Goal: Information Seeking & Learning: Learn about a topic

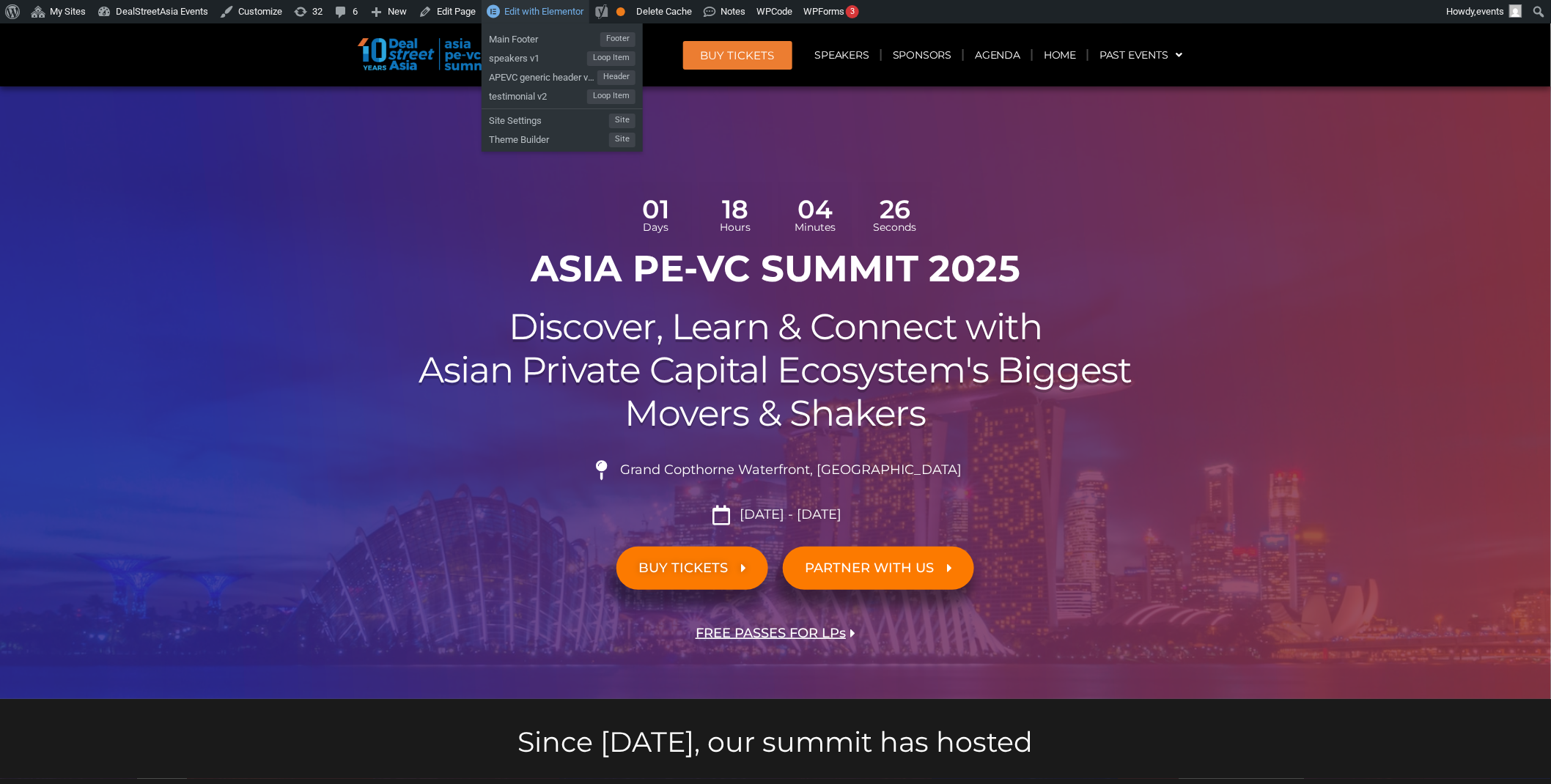
click at [566, 6] on span "Edit with Elementor" at bounding box center [544, 11] width 79 height 11
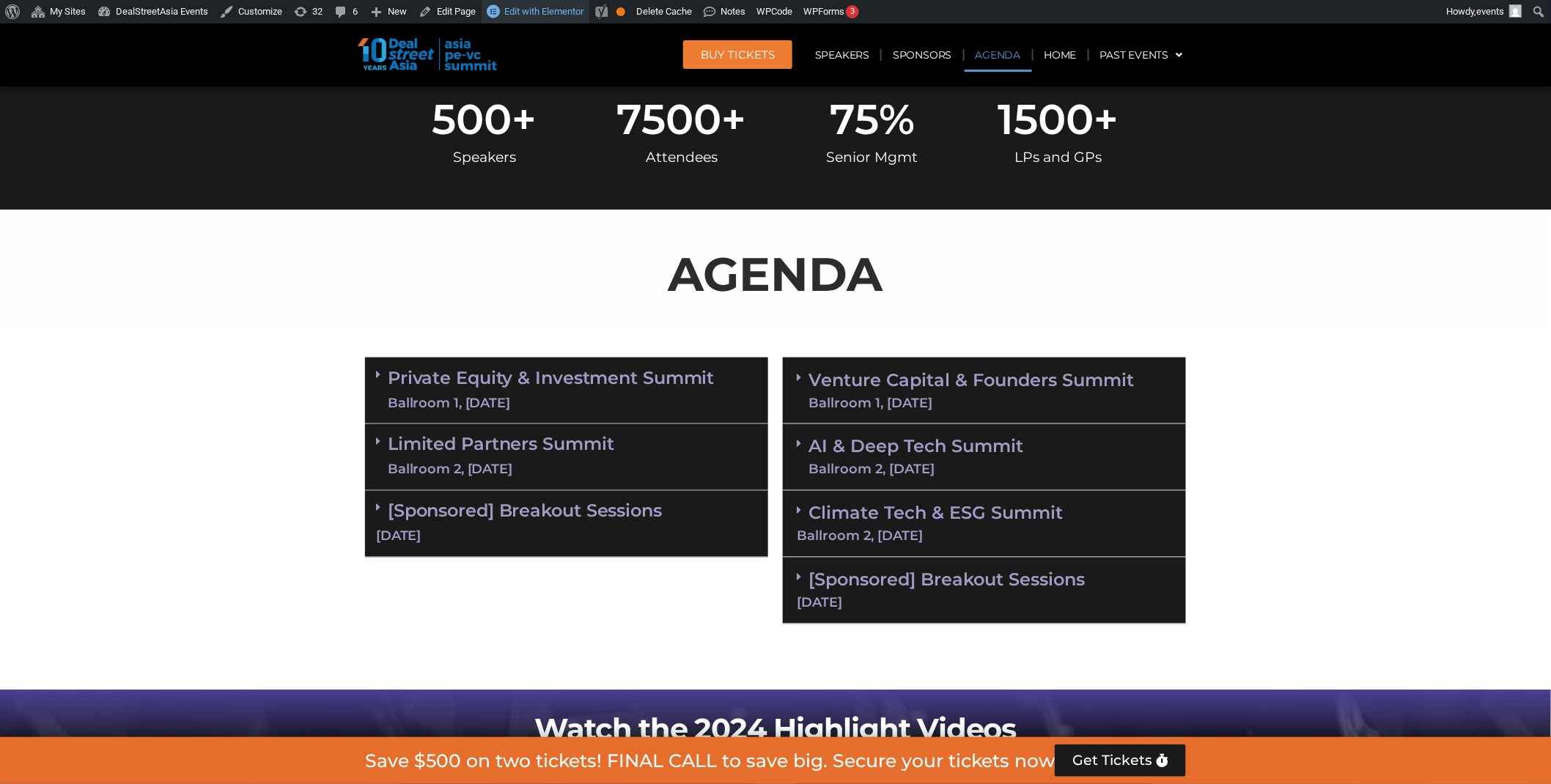
scroll to position [884, 0]
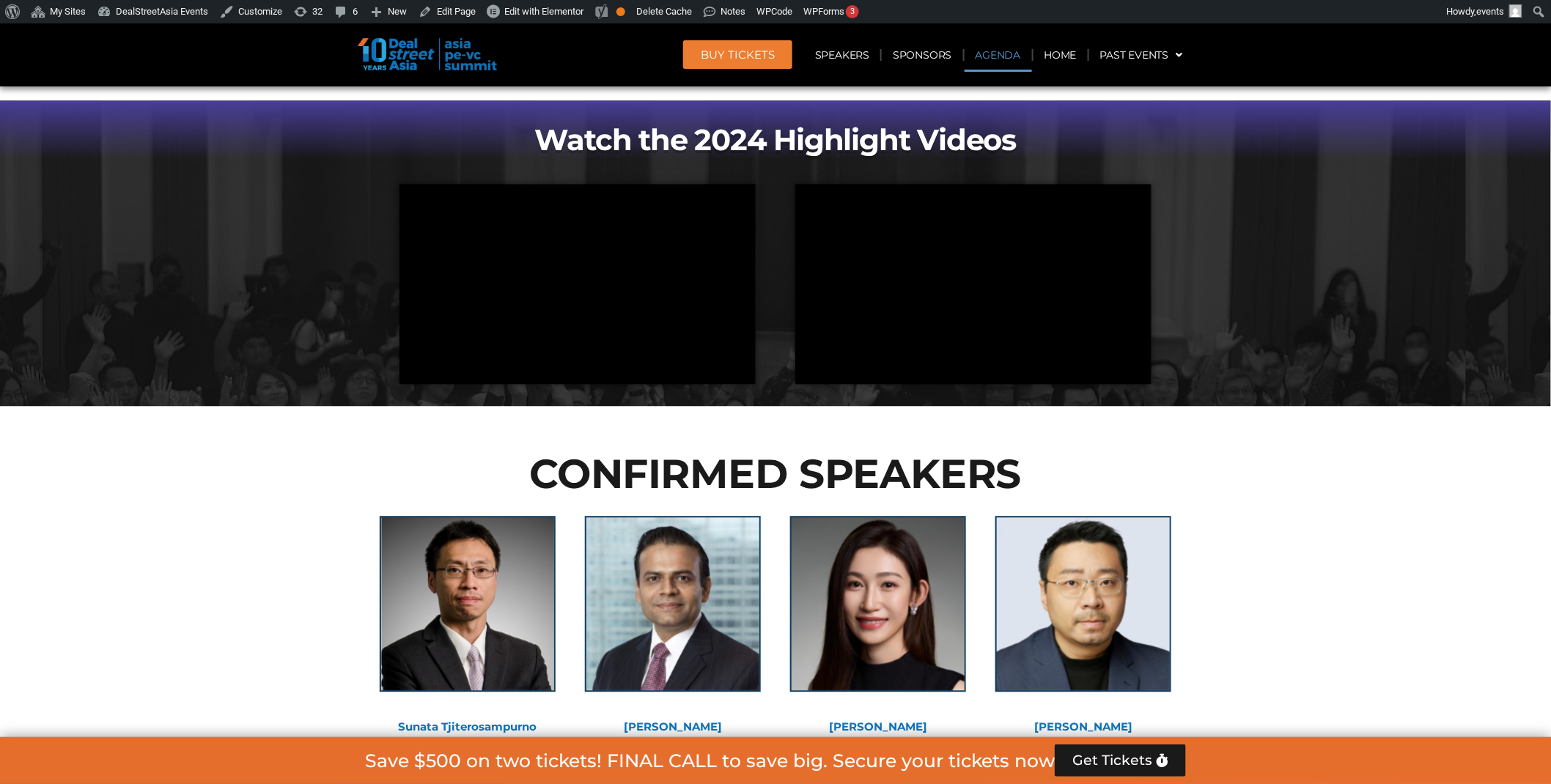
scroll to position [1034, 0]
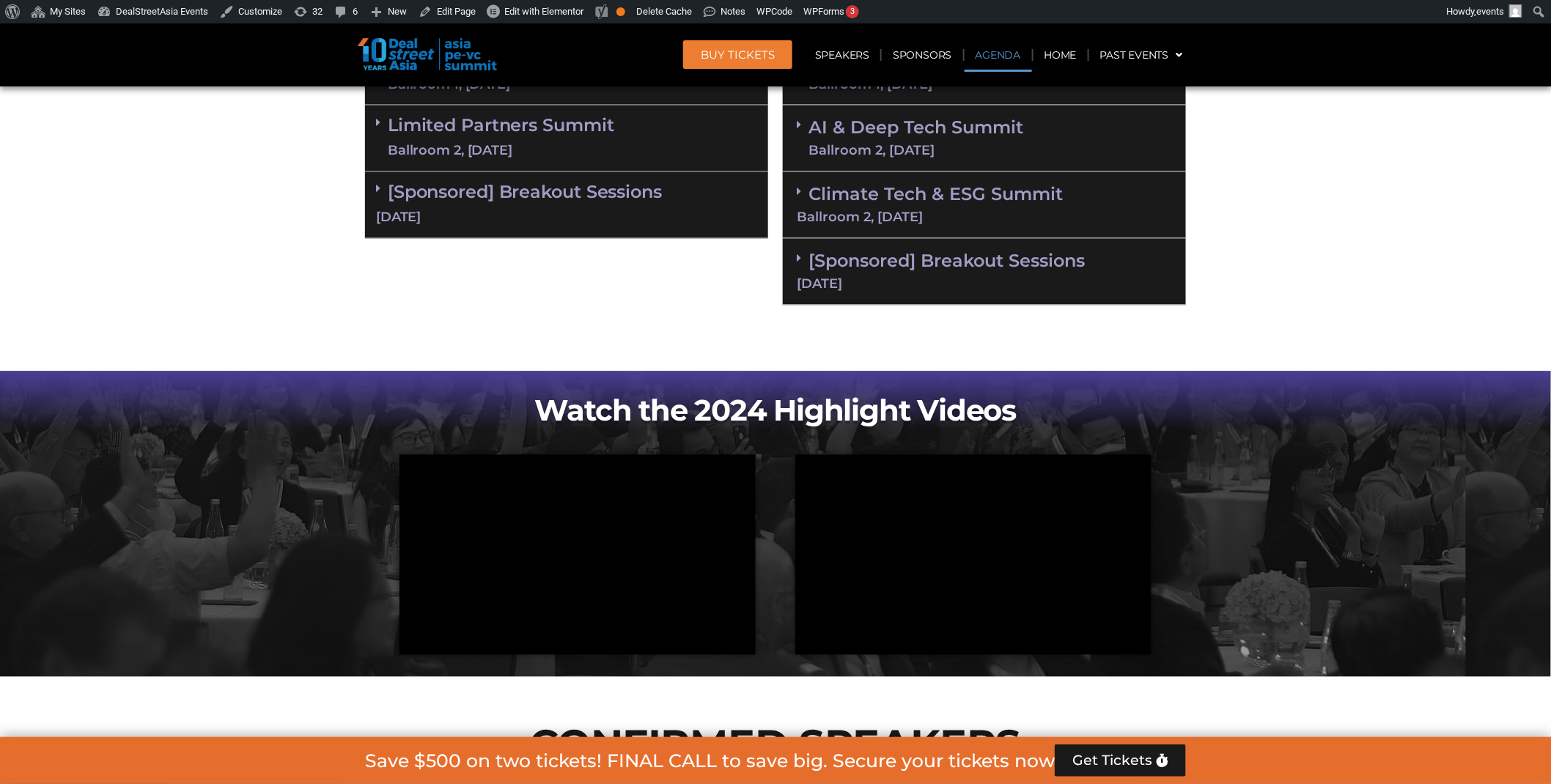
click at [1000, 262] on link "[Sponsored] Breakout Sessions [DATE]" at bounding box center [985, 270] width 375 height 40
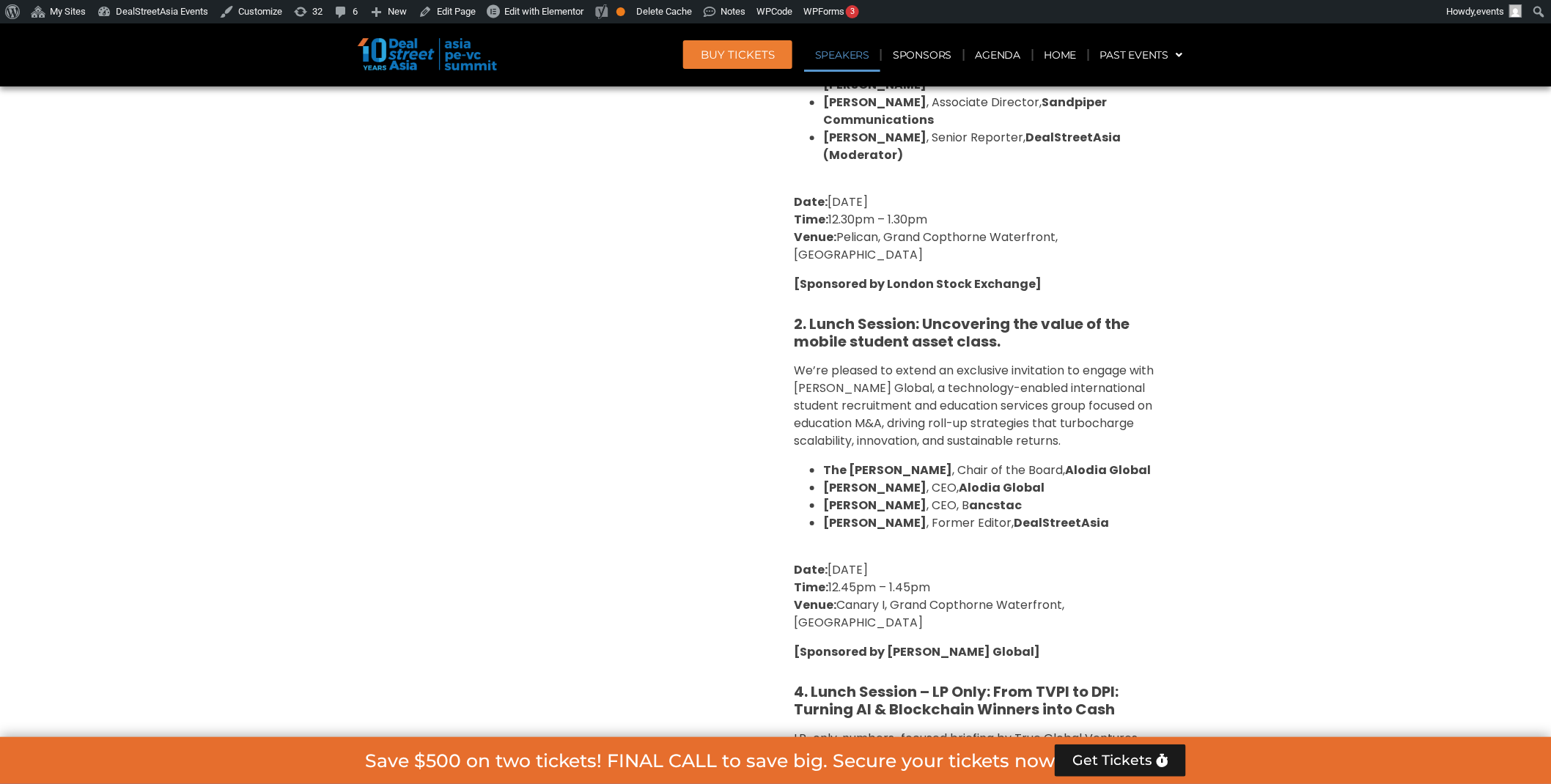
scroll to position [1639, 0]
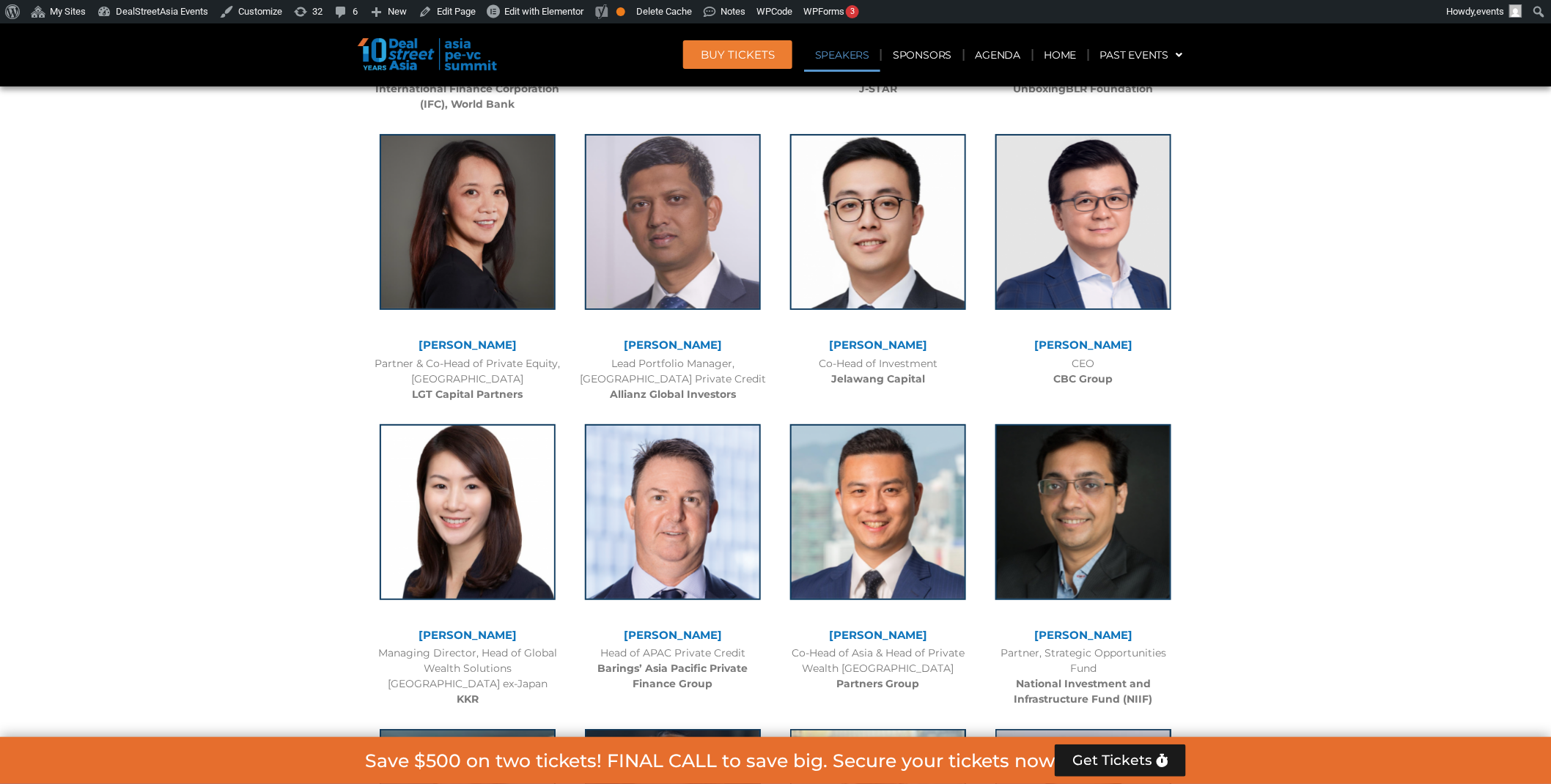
scroll to position [985, 0]
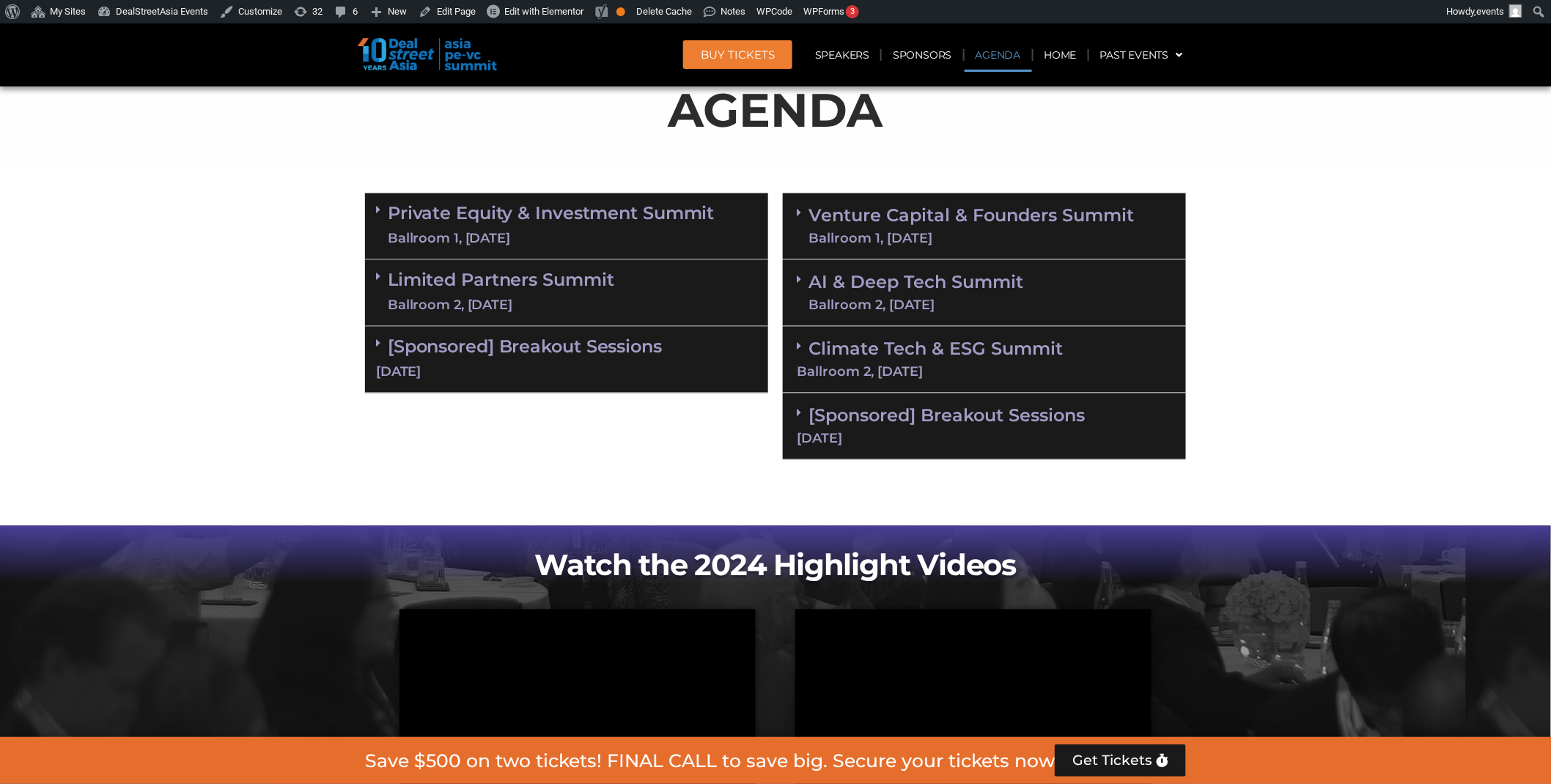
click at [988, 420] on link "[Sponsored] Breakout Sessions [DATE]" at bounding box center [985, 425] width 375 height 40
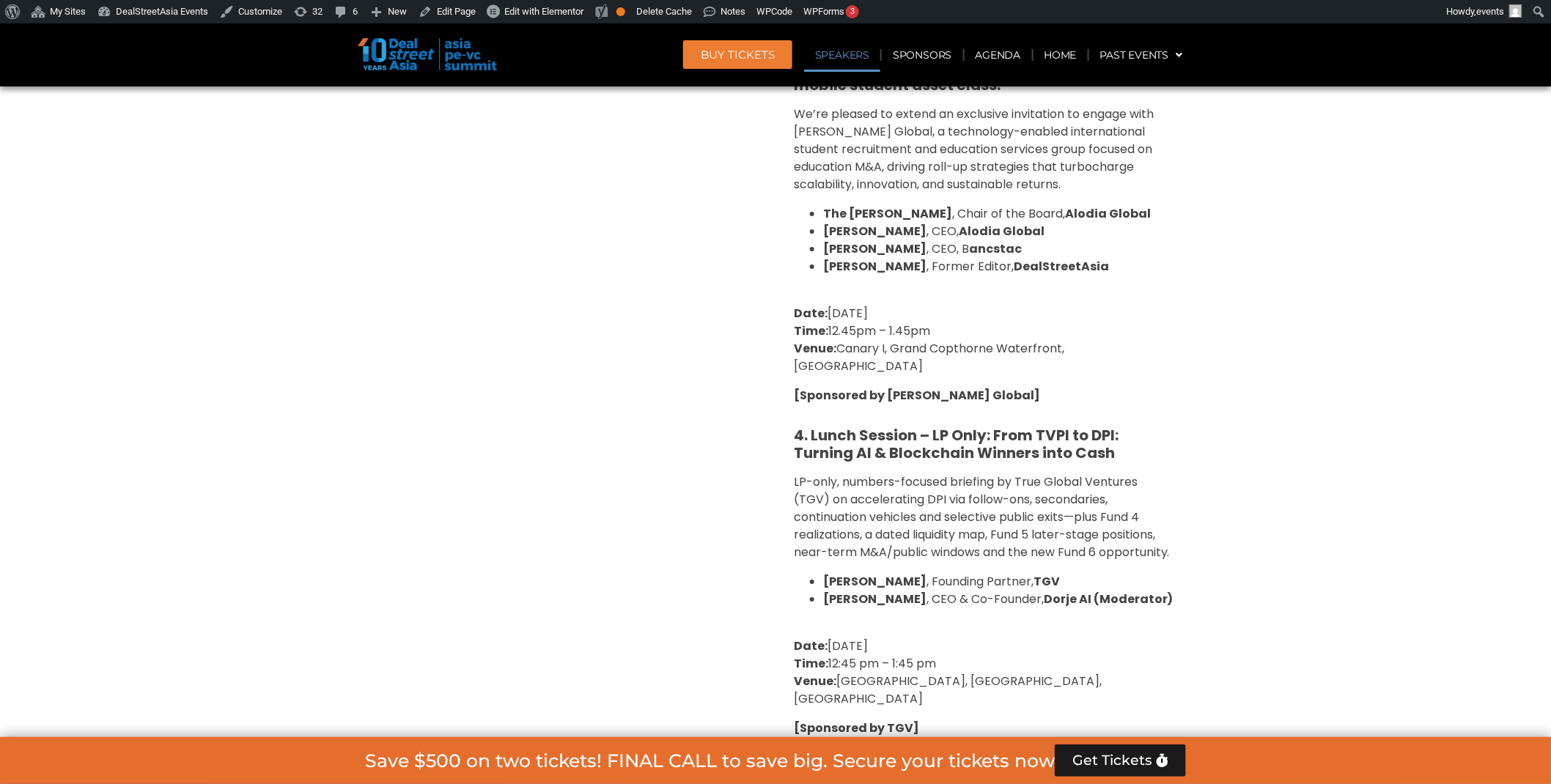
scroll to position [1995, 0]
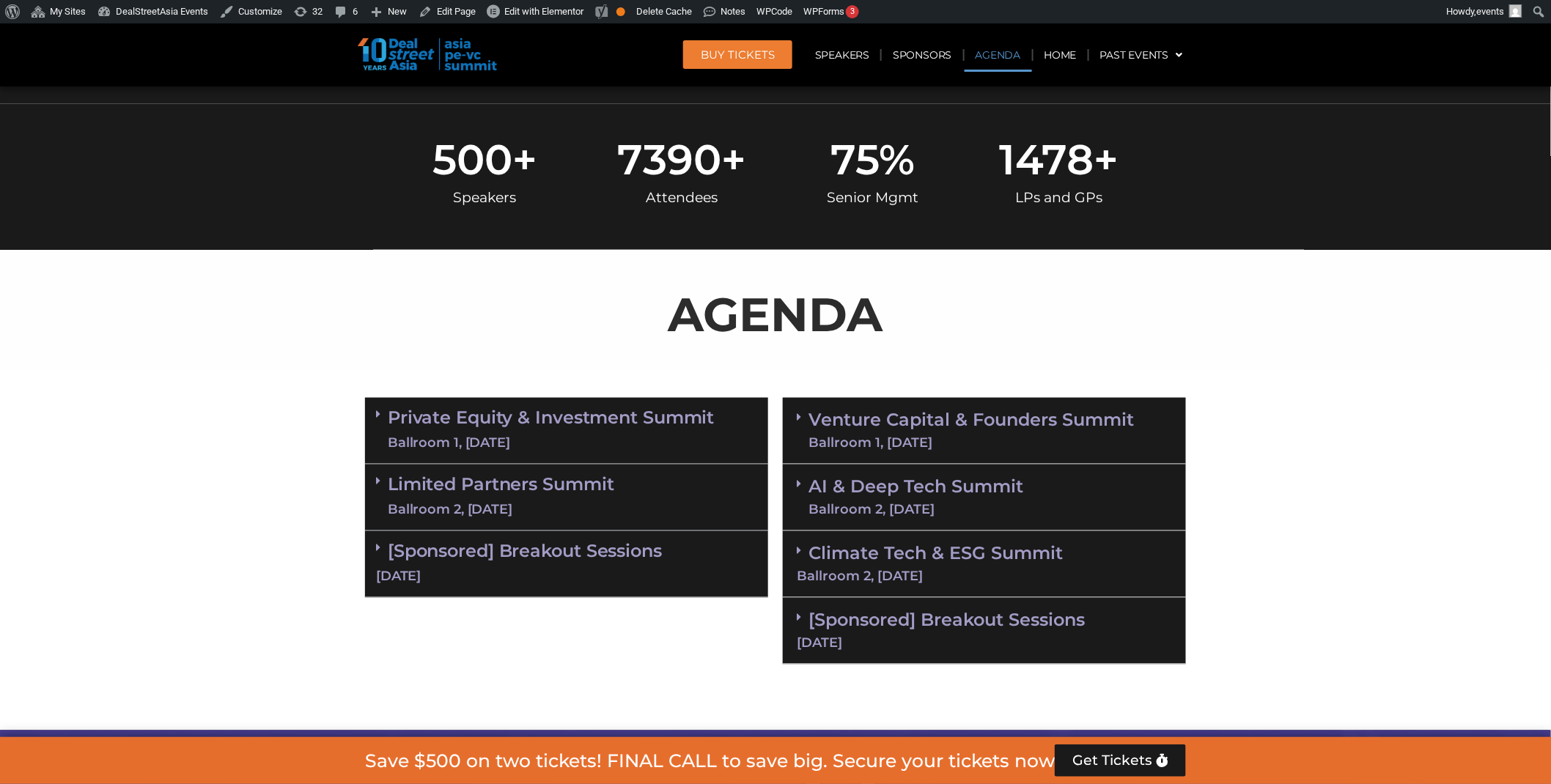
scroll to position [1154, 0]
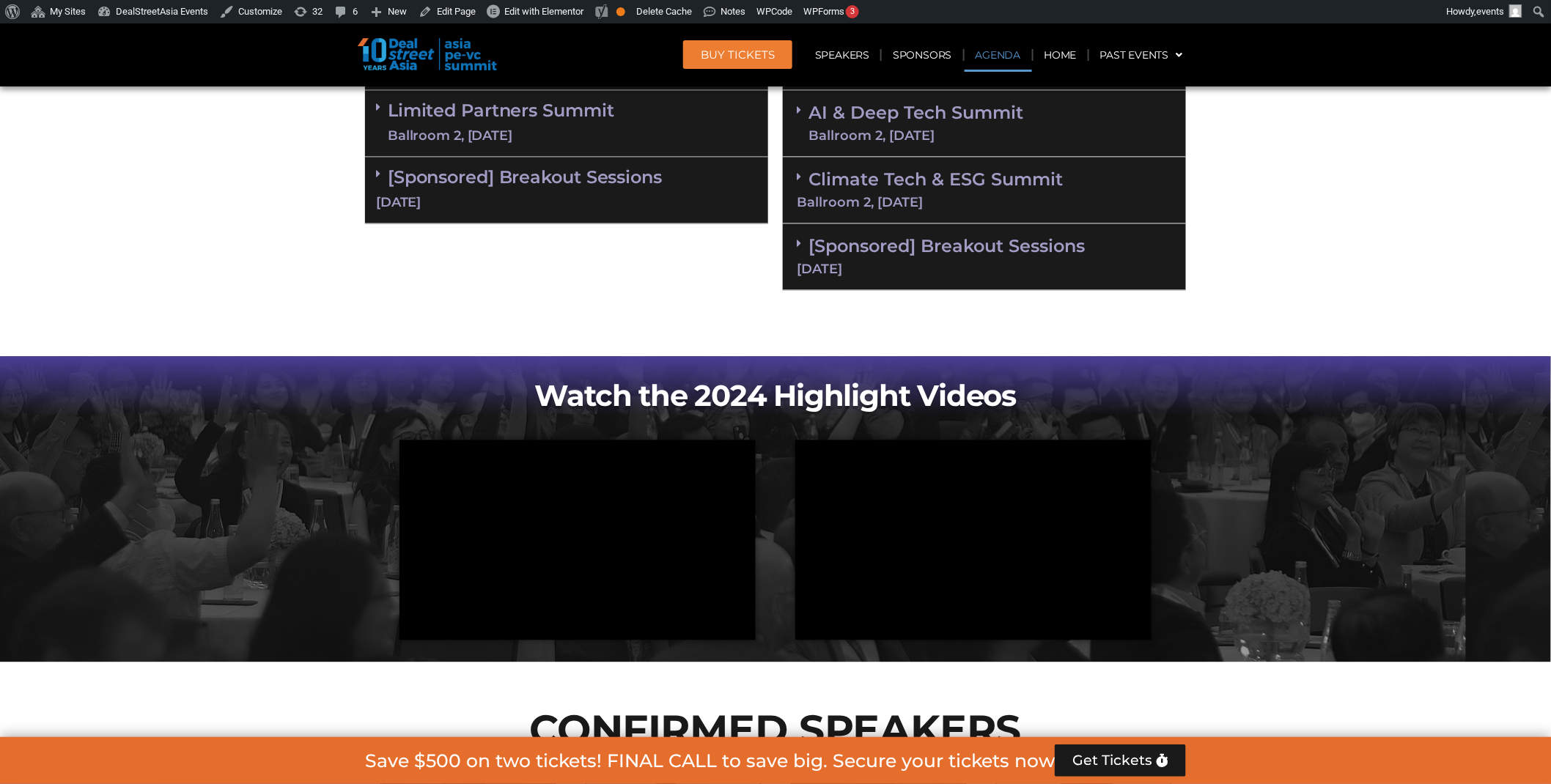
click at [834, 255] on div "[Sponsored] Breakout Sessions [DATE]" at bounding box center [984, 257] width 403 height 66
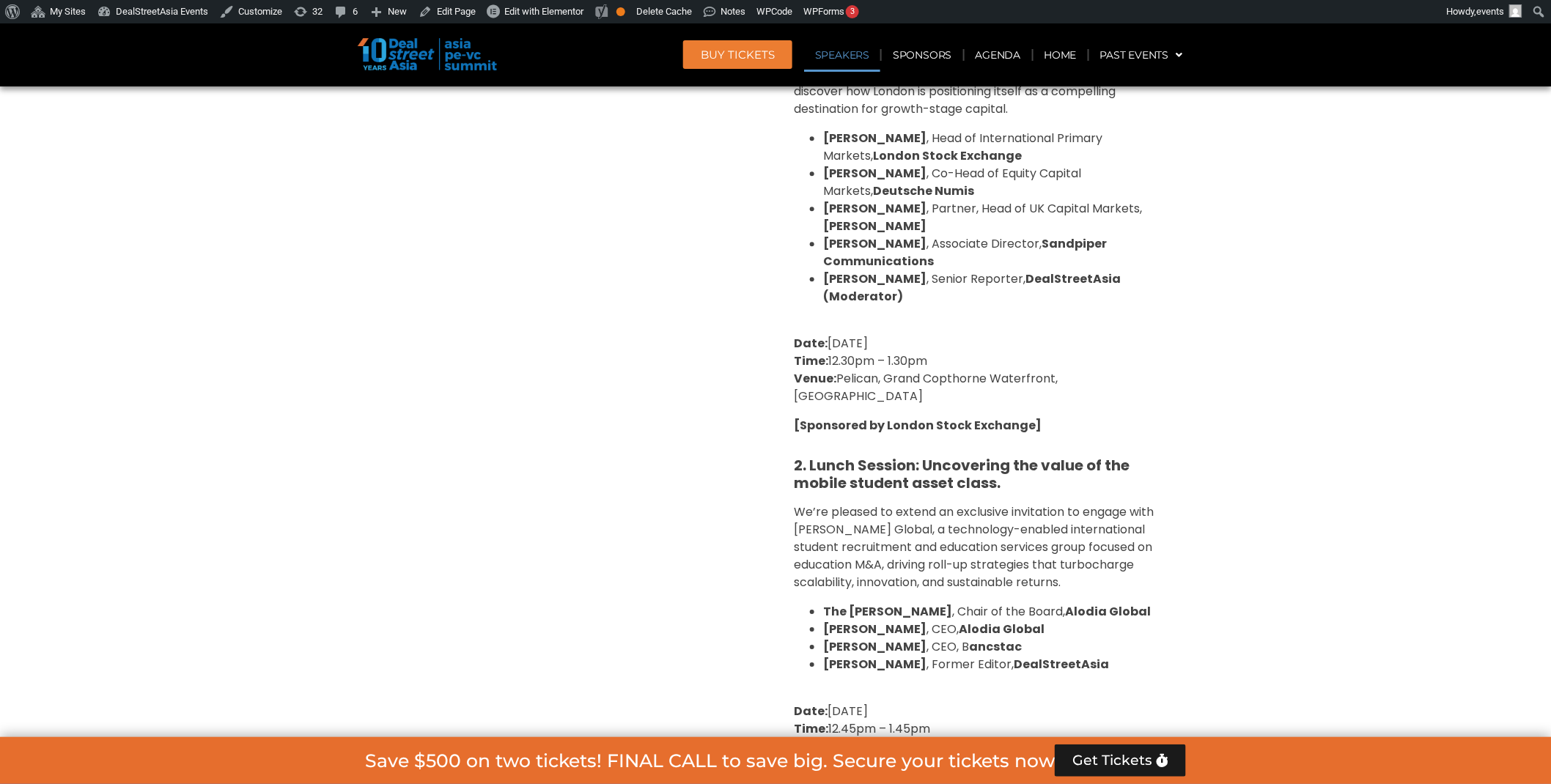
scroll to position [1691, 0]
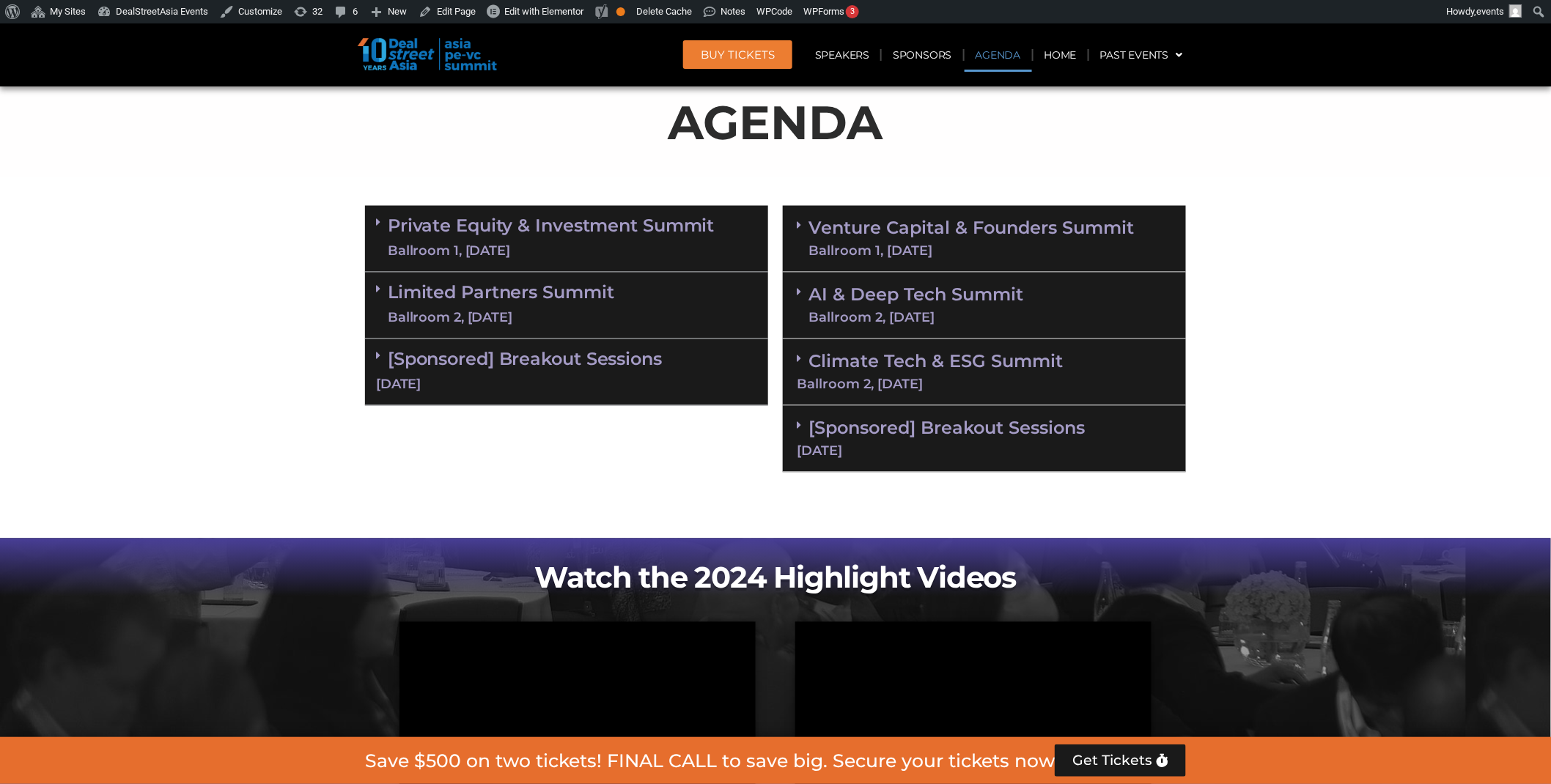
scroll to position [971, 0]
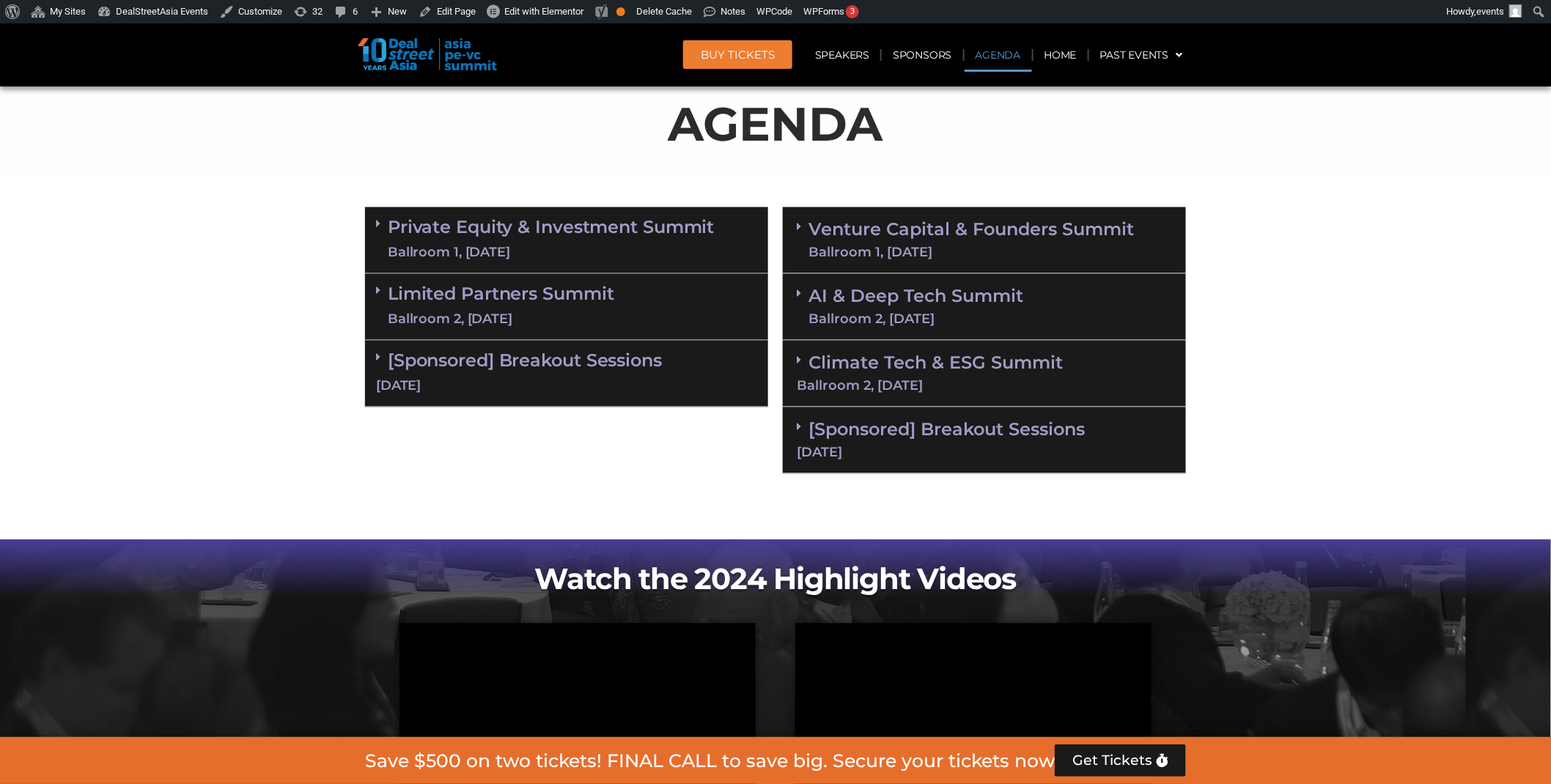
click at [821, 433] on link "[Sponsored] Breakout Sessions [DATE]" at bounding box center [985, 439] width 375 height 40
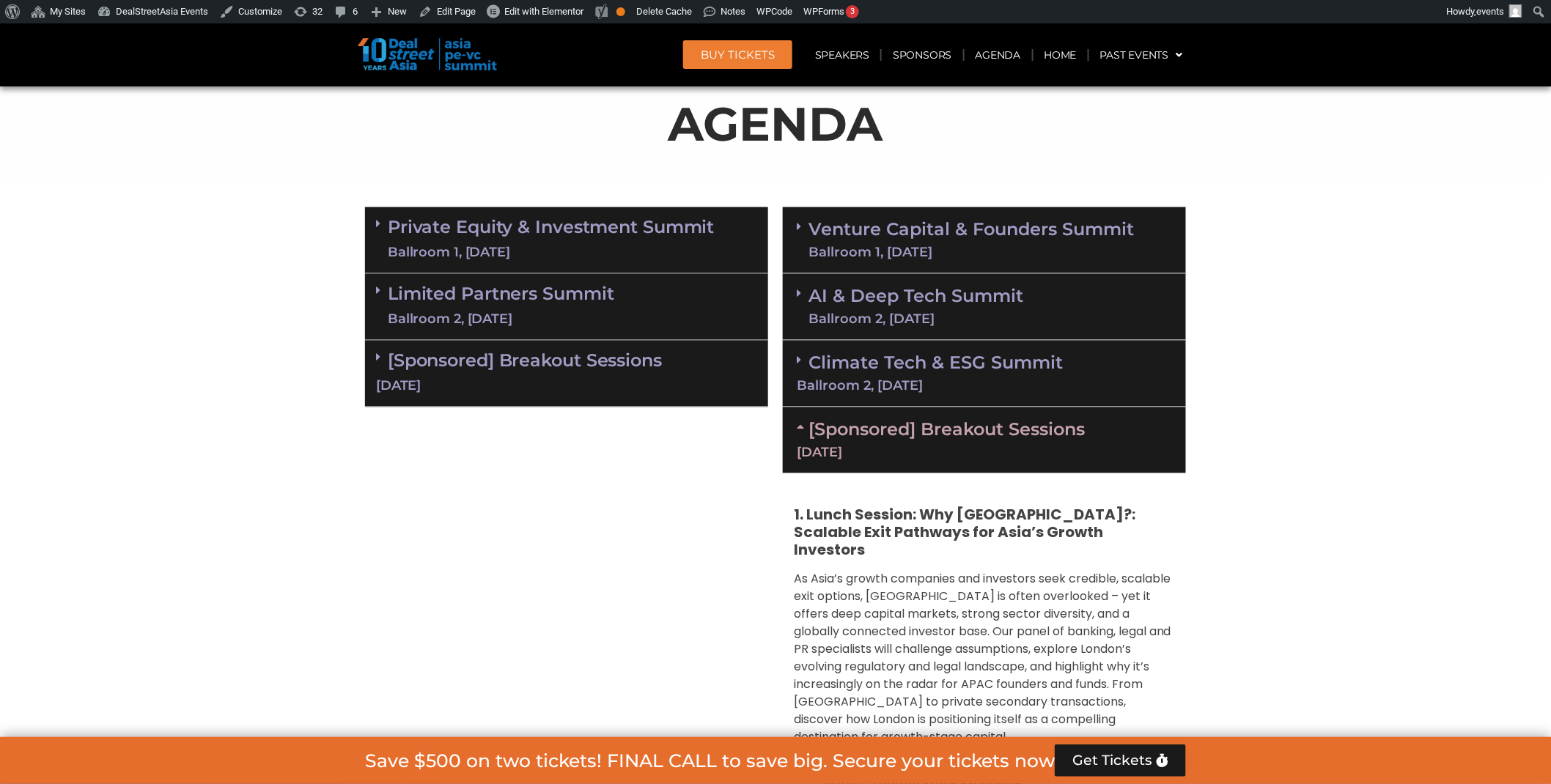
scroll to position [1875, 0]
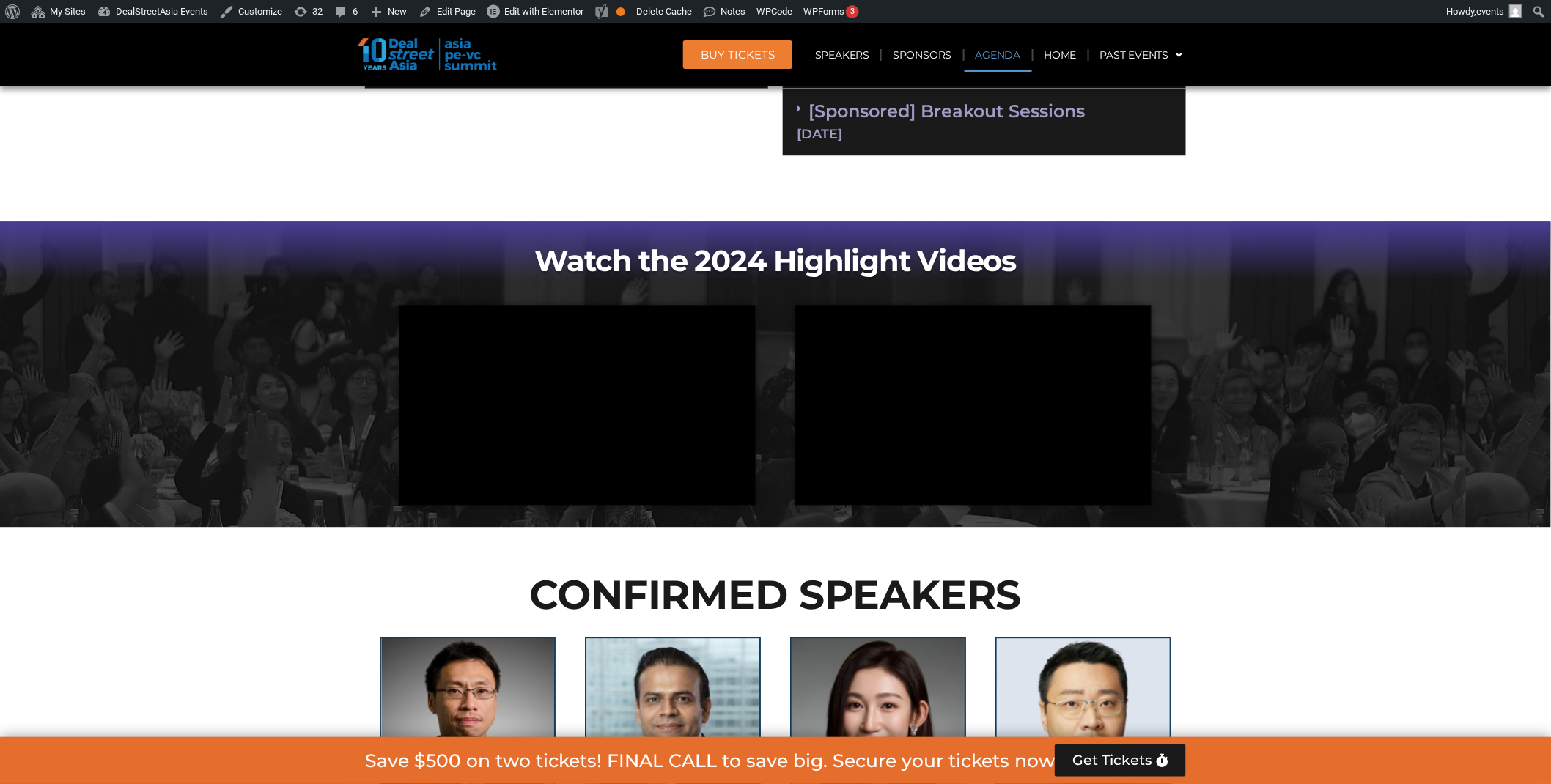
scroll to position [997, 0]
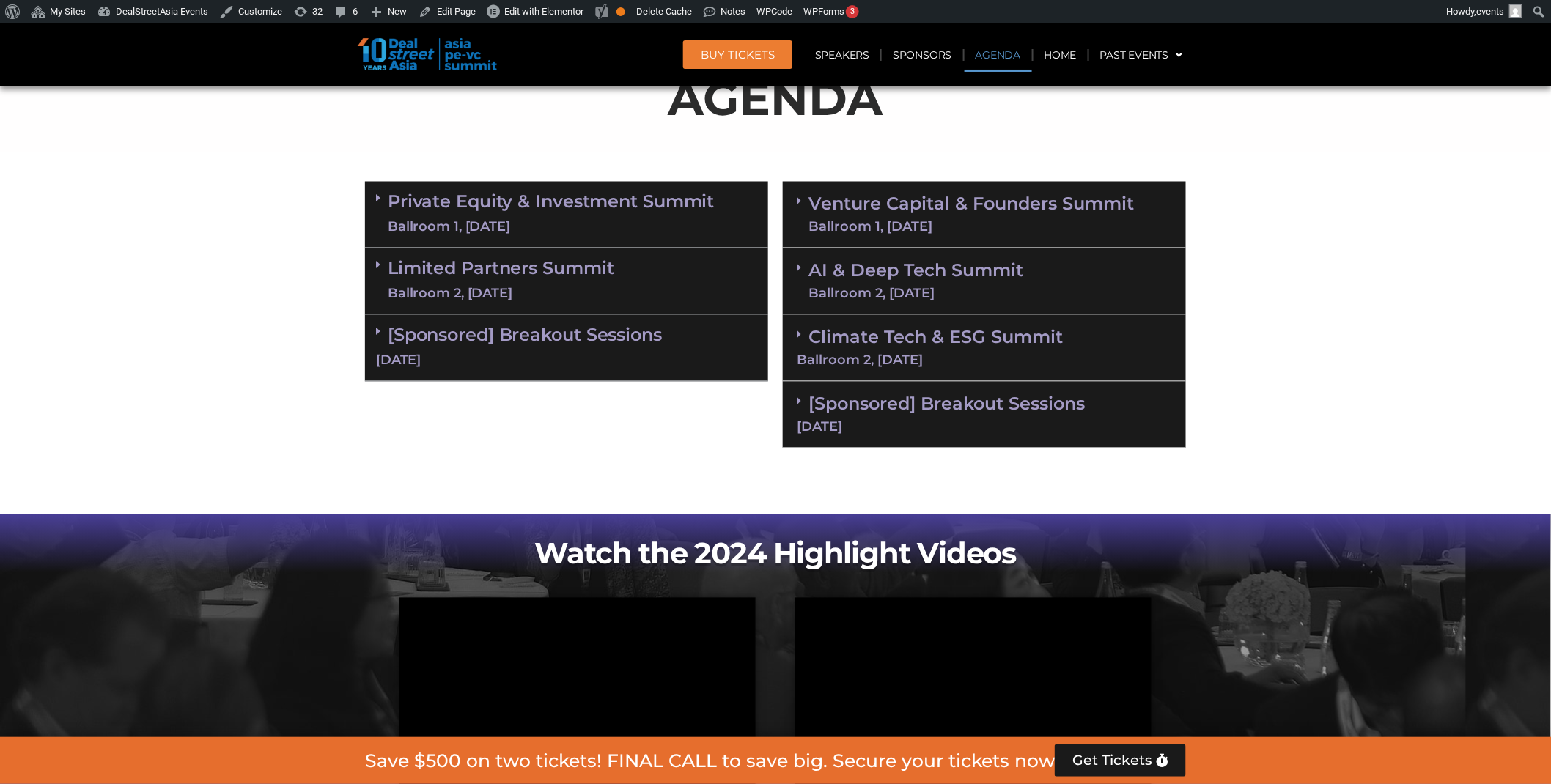
click at [801, 391] on div "[Sponsored] Breakout Sessions [DATE]" at bounding box center [984, 415] width 403 height 66
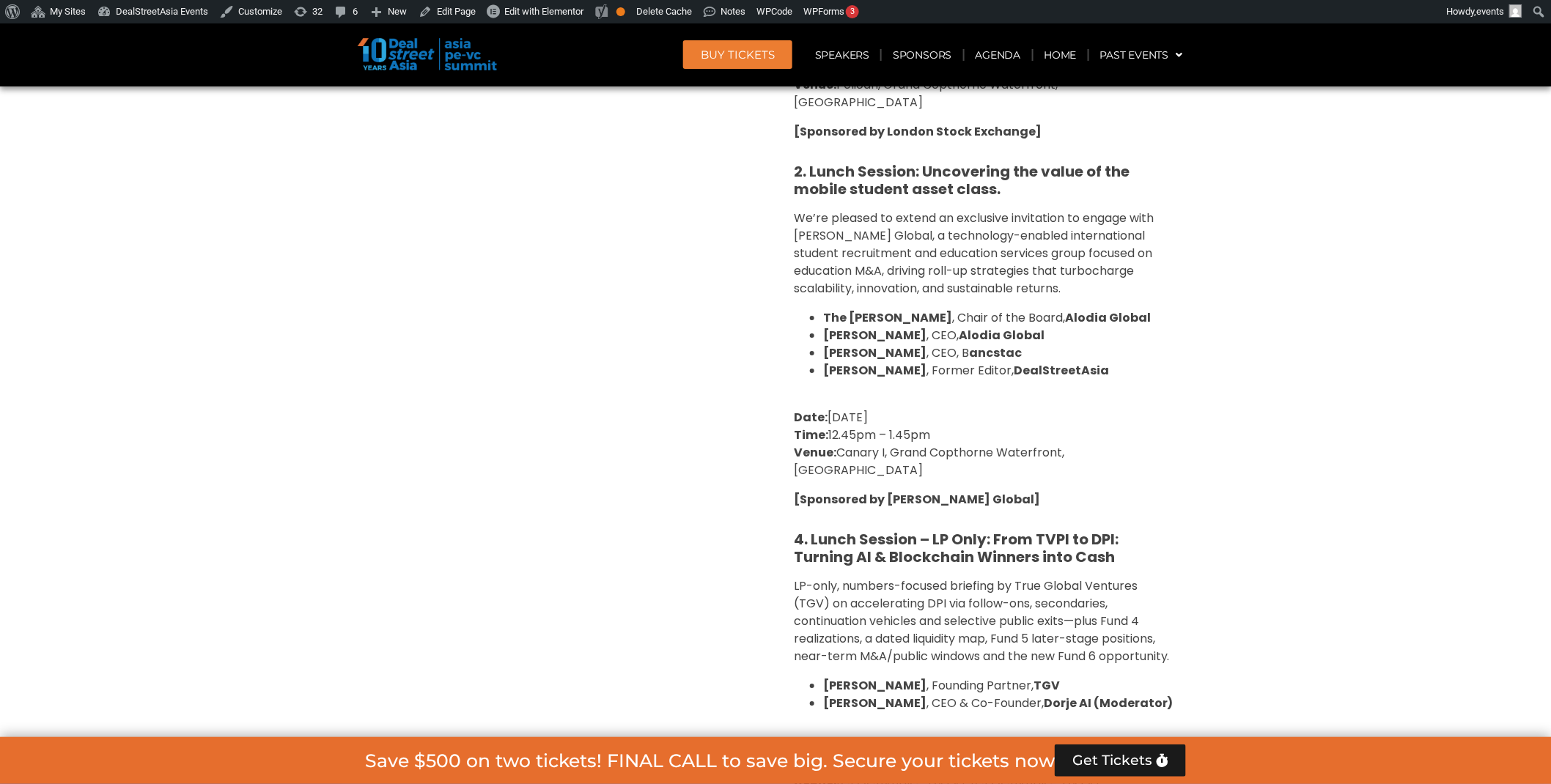
scroll to position [1876, 0]
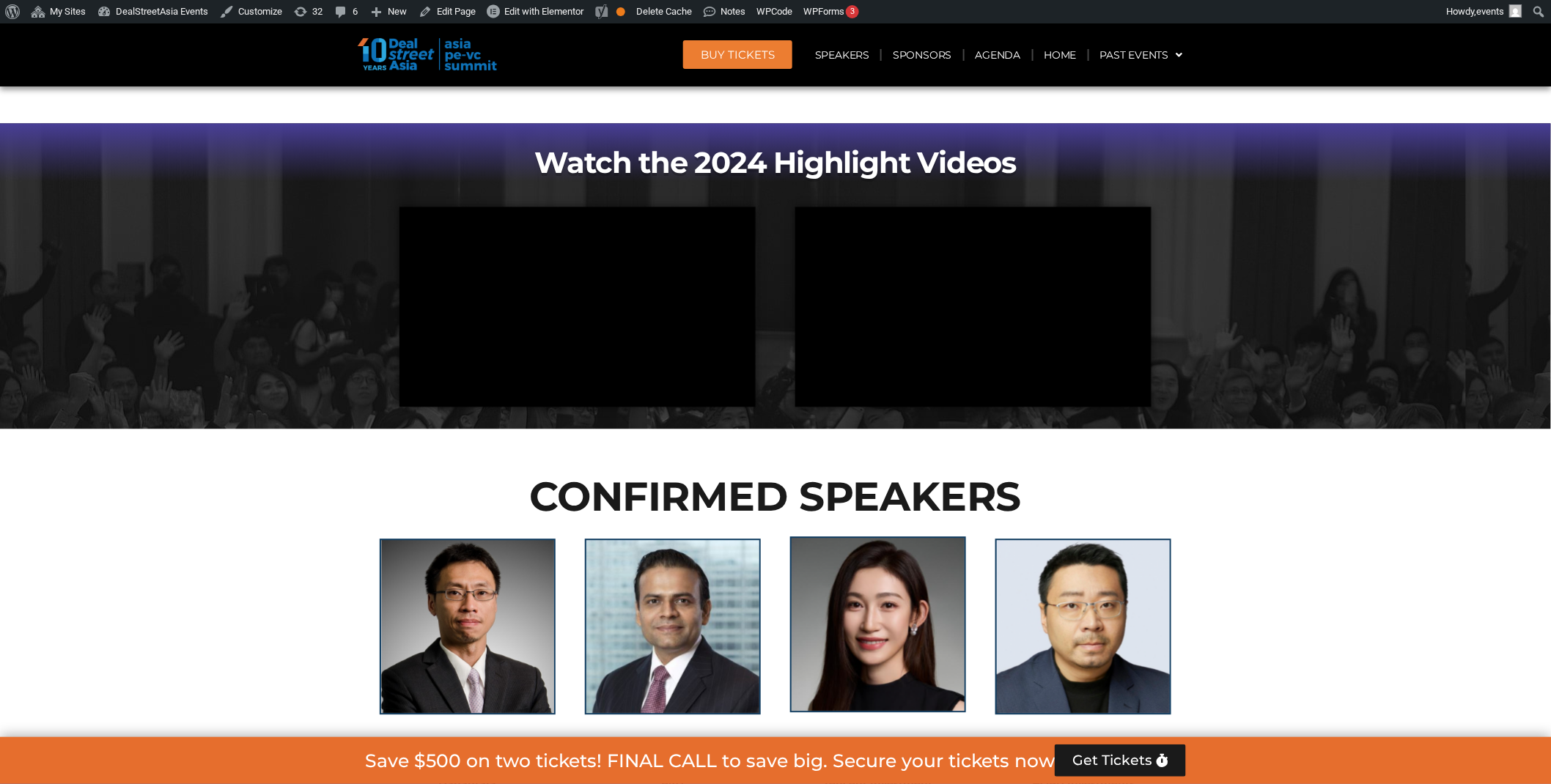
scroll to position [899, 0]
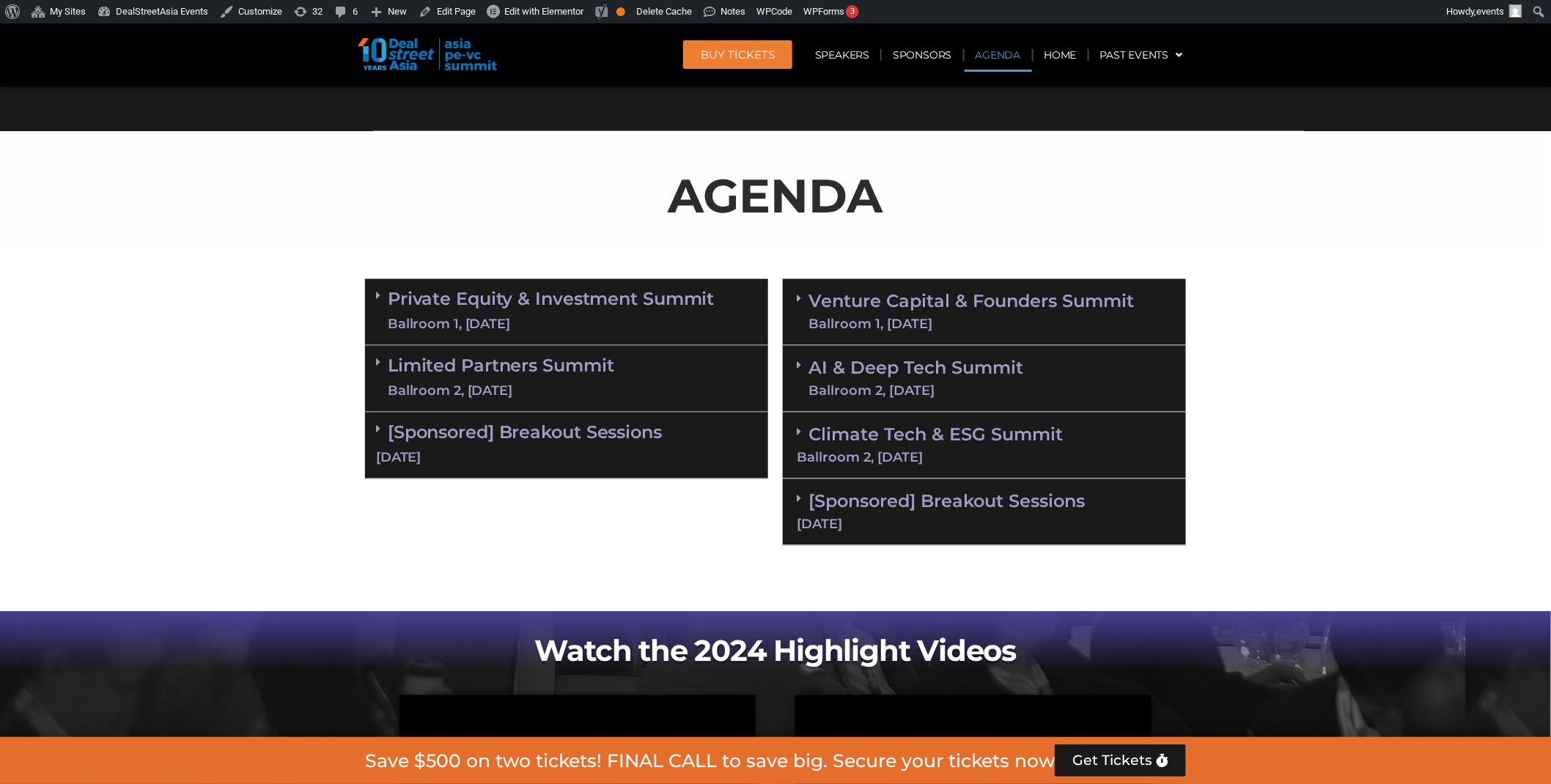
click at [987, 512] on div "[Sponsored] Breakout Sessions [DATE]" at bounding box center [984, 513] width 403 height 66
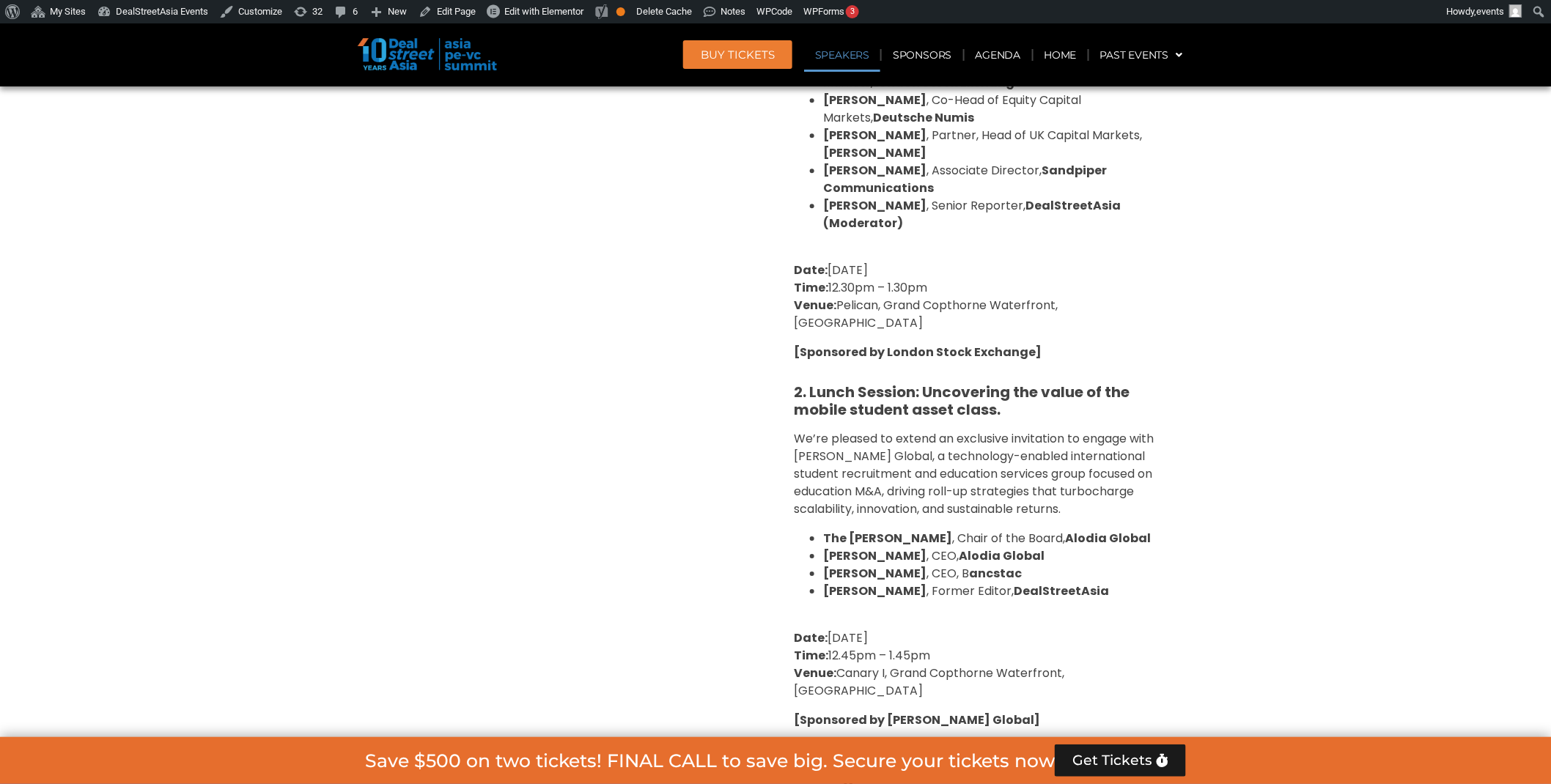
scroll to position [1681, 0]
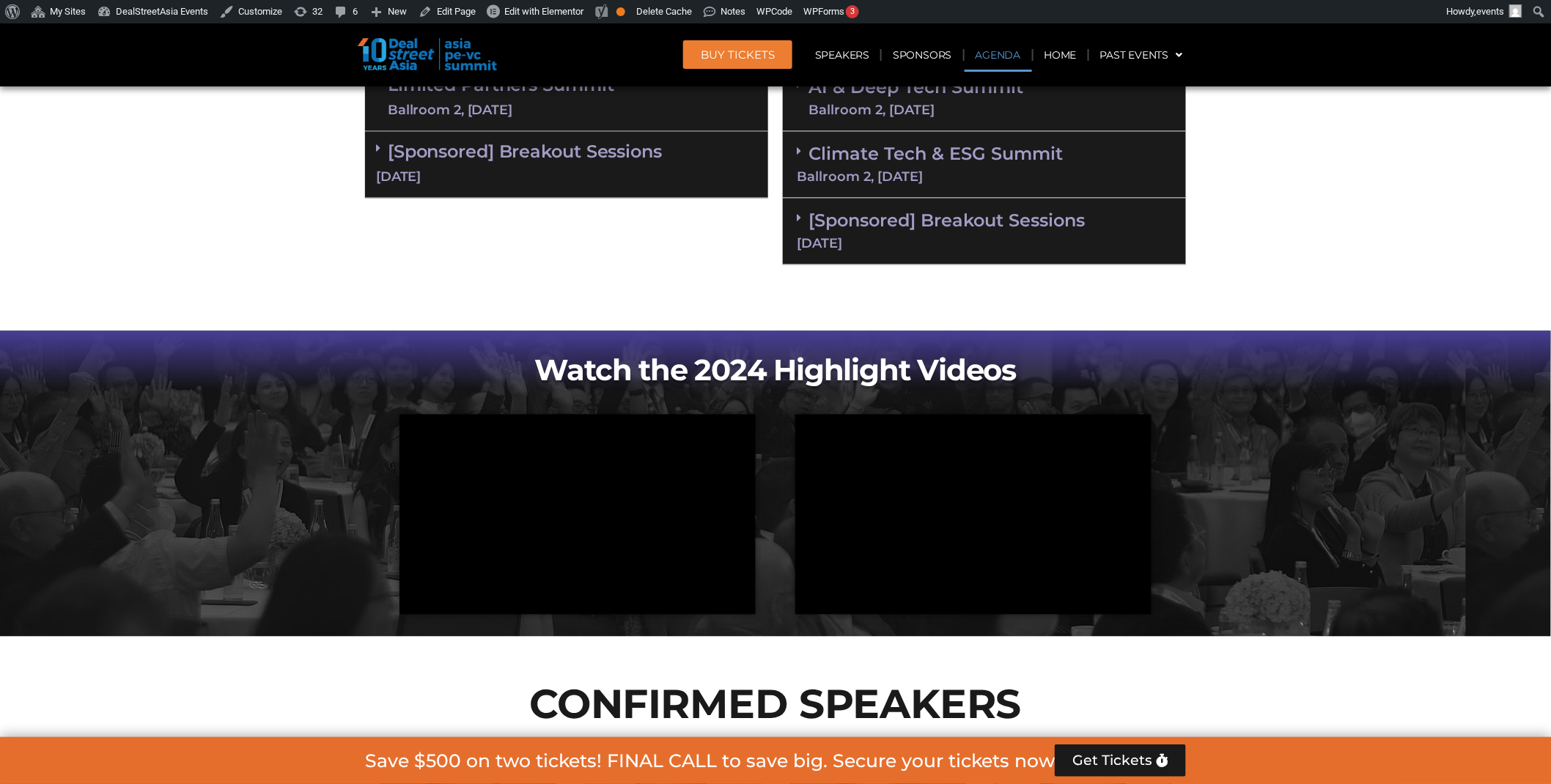
scroll to position [781, 0]
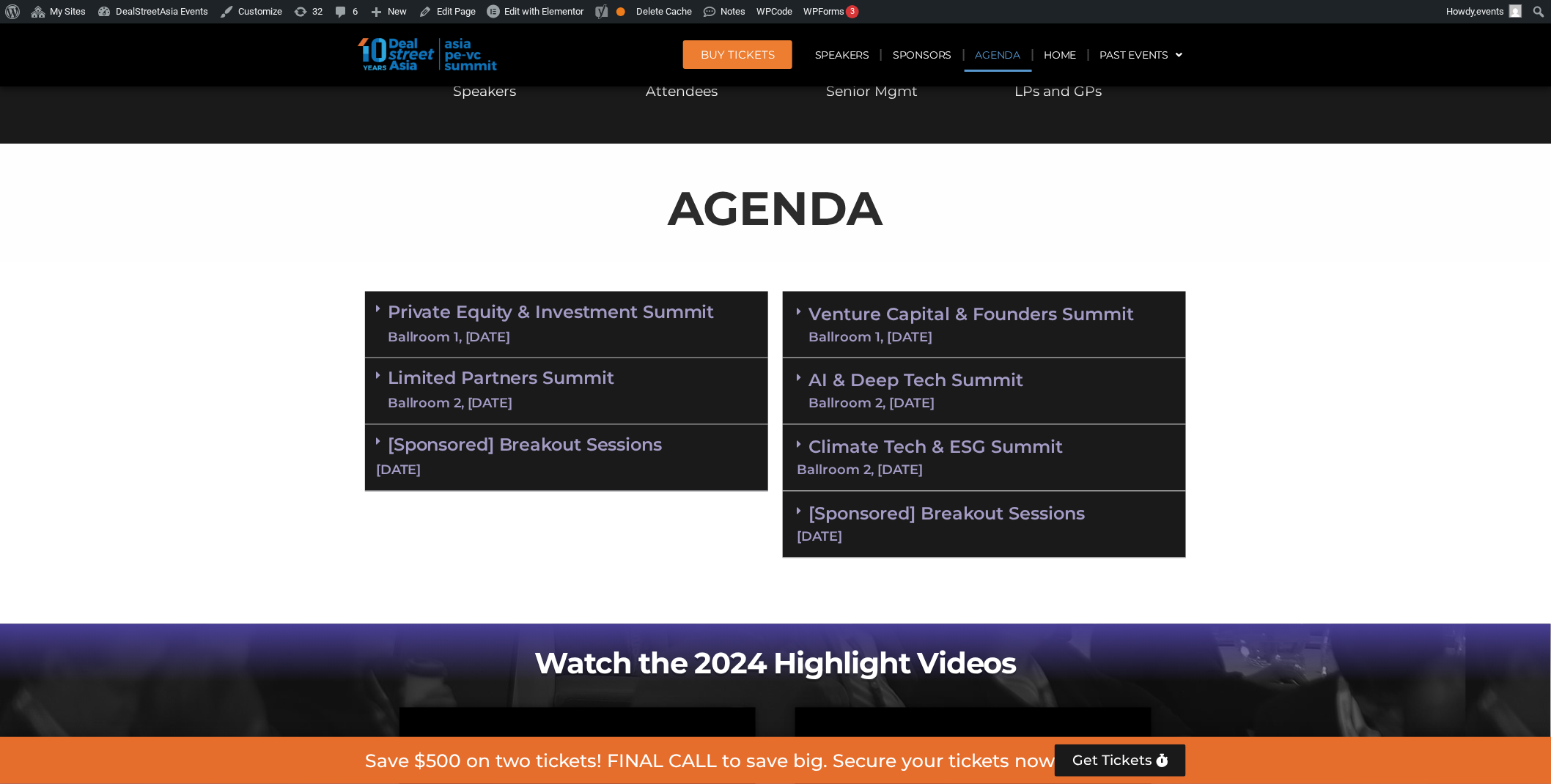
click at [935, 516] on link "[Sponsored] Breakout Sessions [DATE]" at bounding box center [985, 523] width 375 height 40
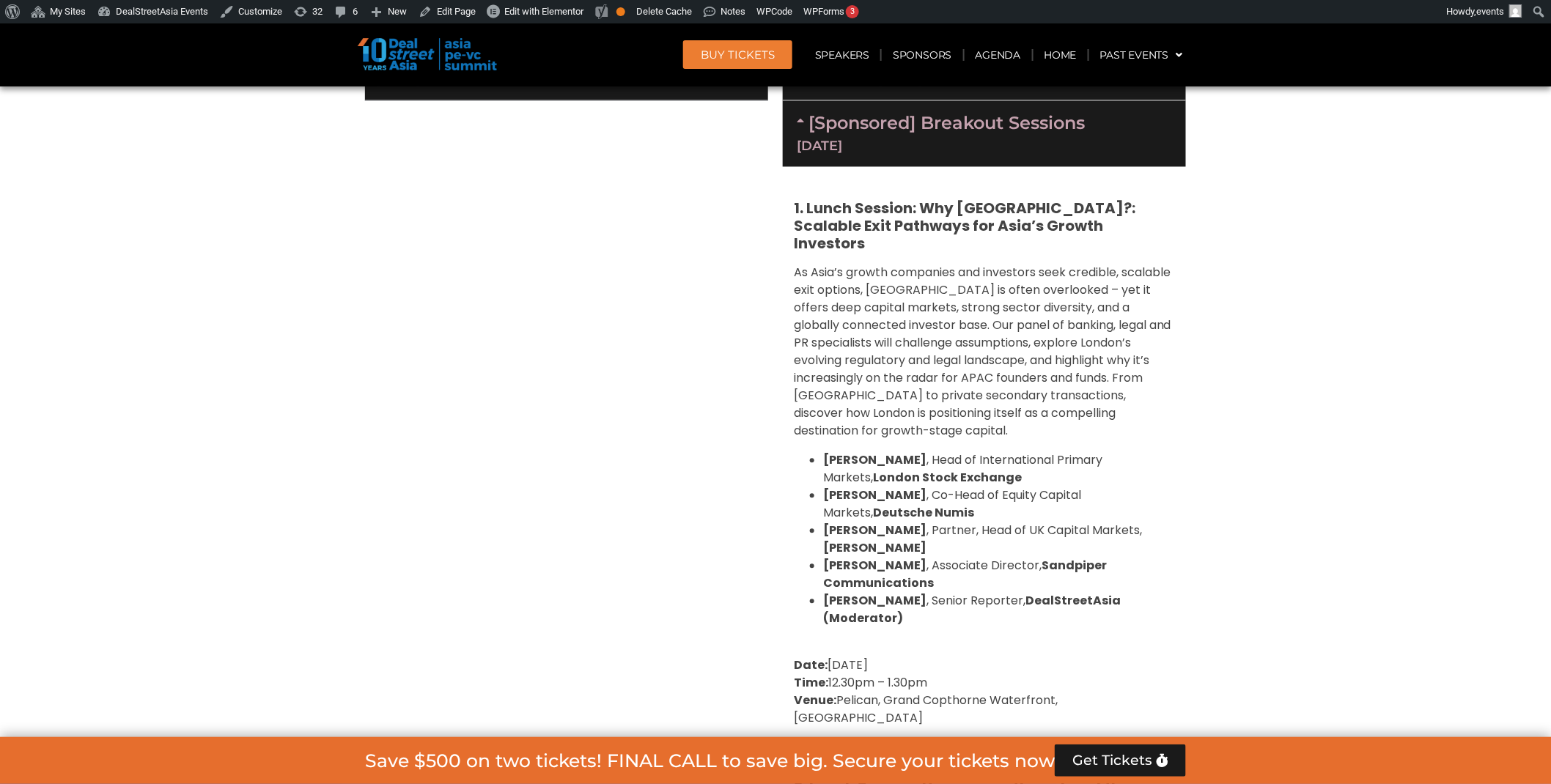
scroll to position [1563, 0]
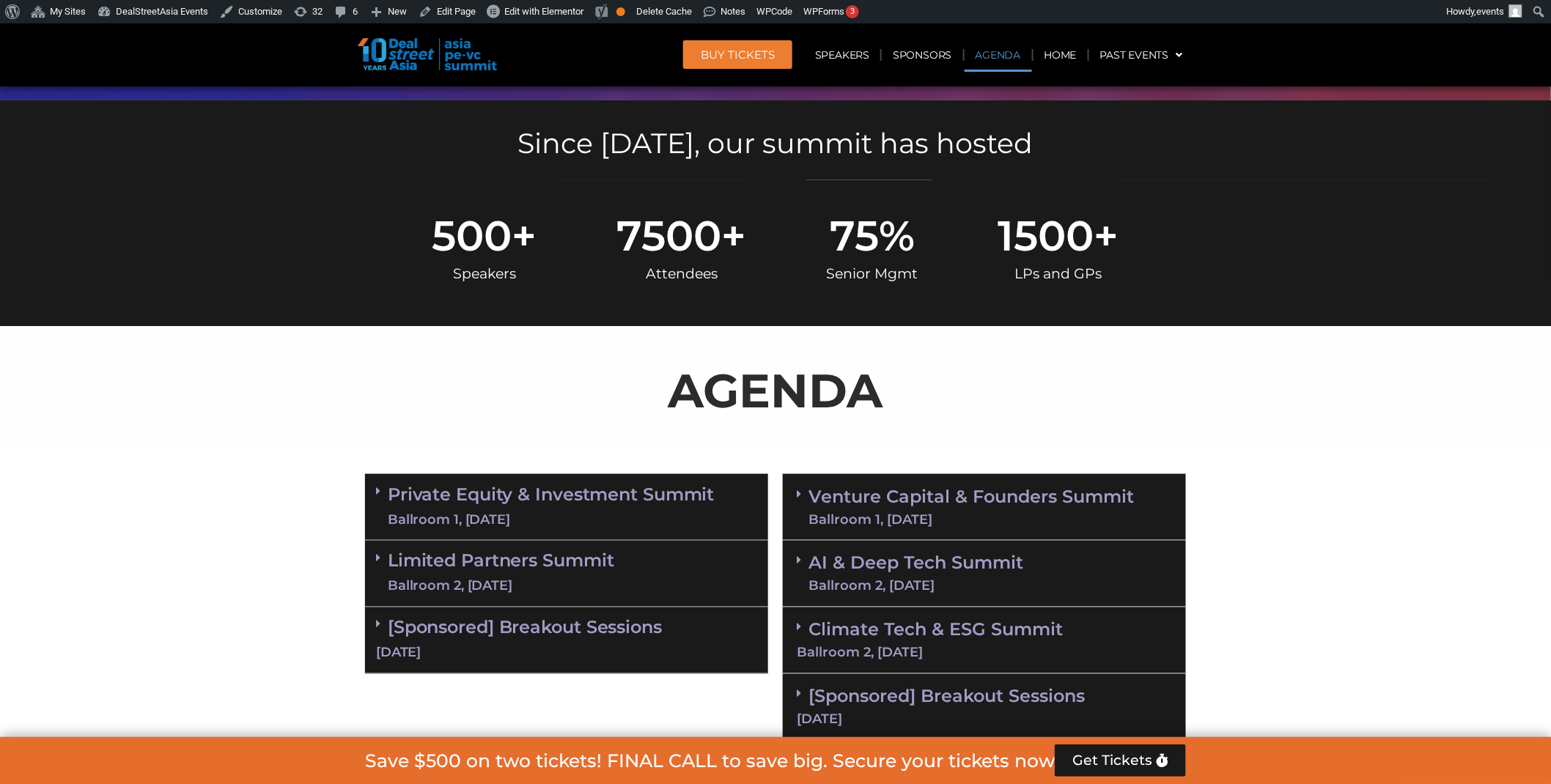
scroll to position [990, 0]
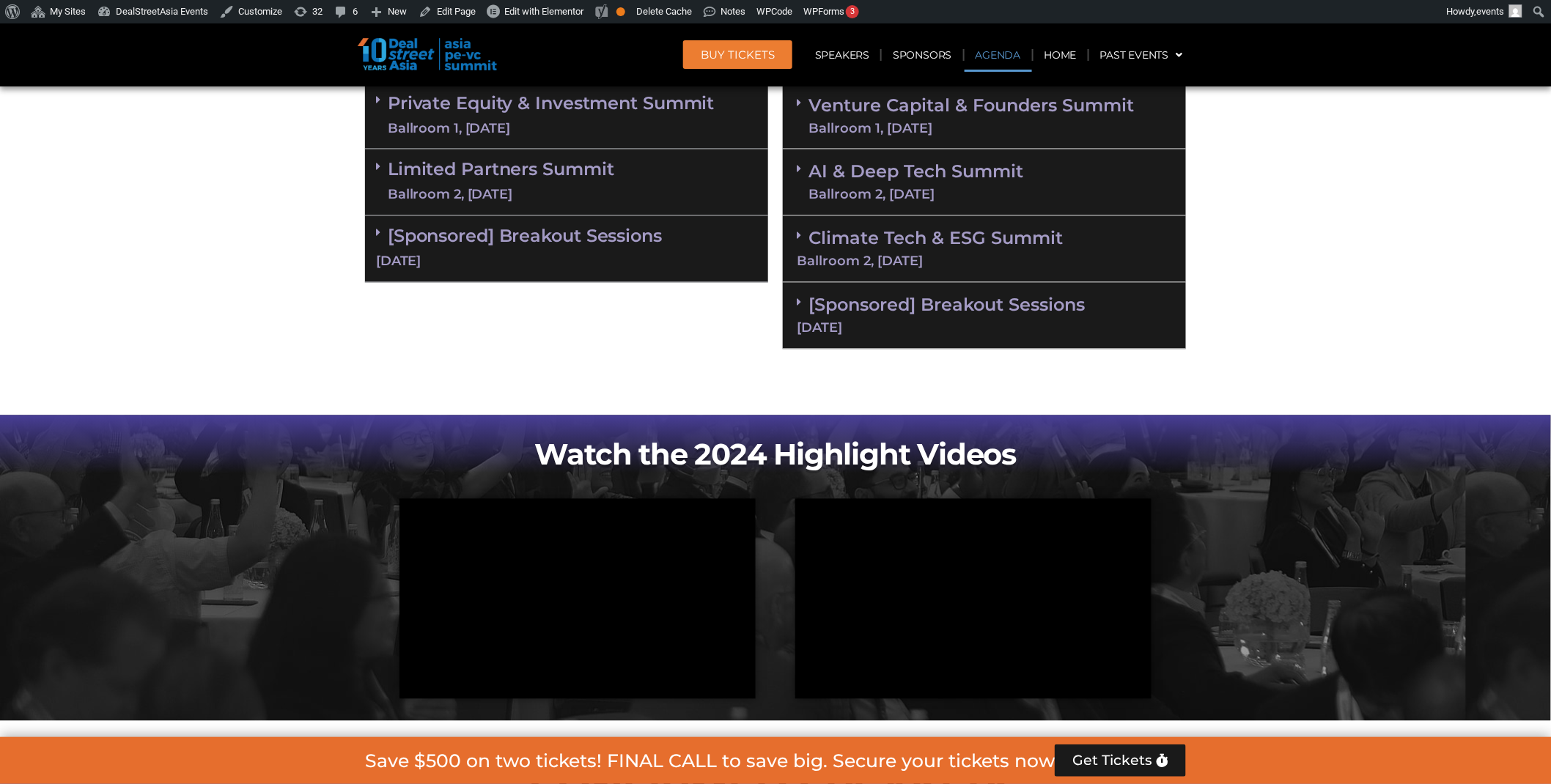
click at [913, 276] on div "Climate Tech & ESG Summit Ballroom 2, 11 Sept" at bounding box center [984, 250] width 403 height 66
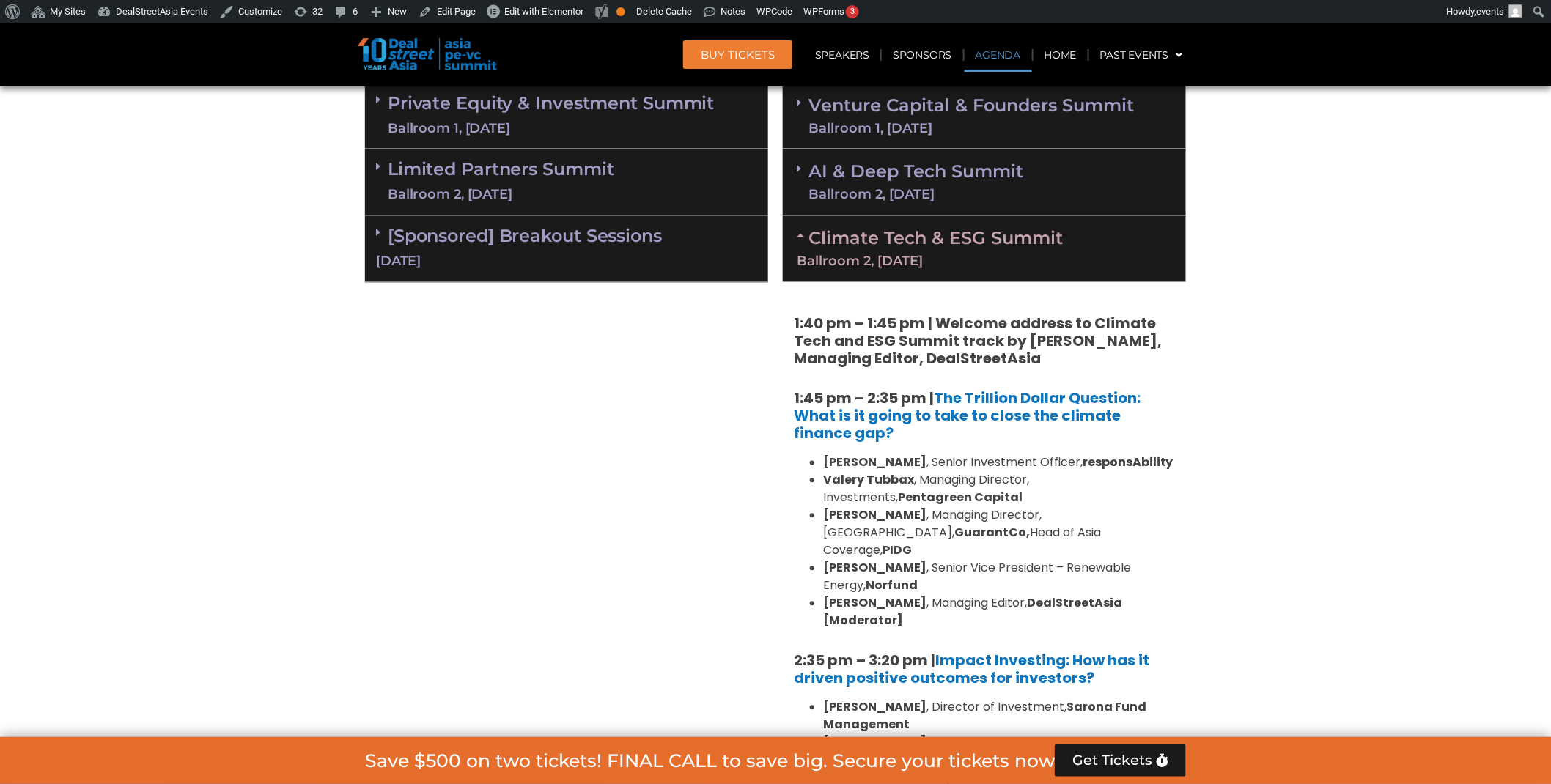
click at [912, 267] on div "Ballroom 2, [DATE]" at bounding box center [985, 261] width 375 height 13
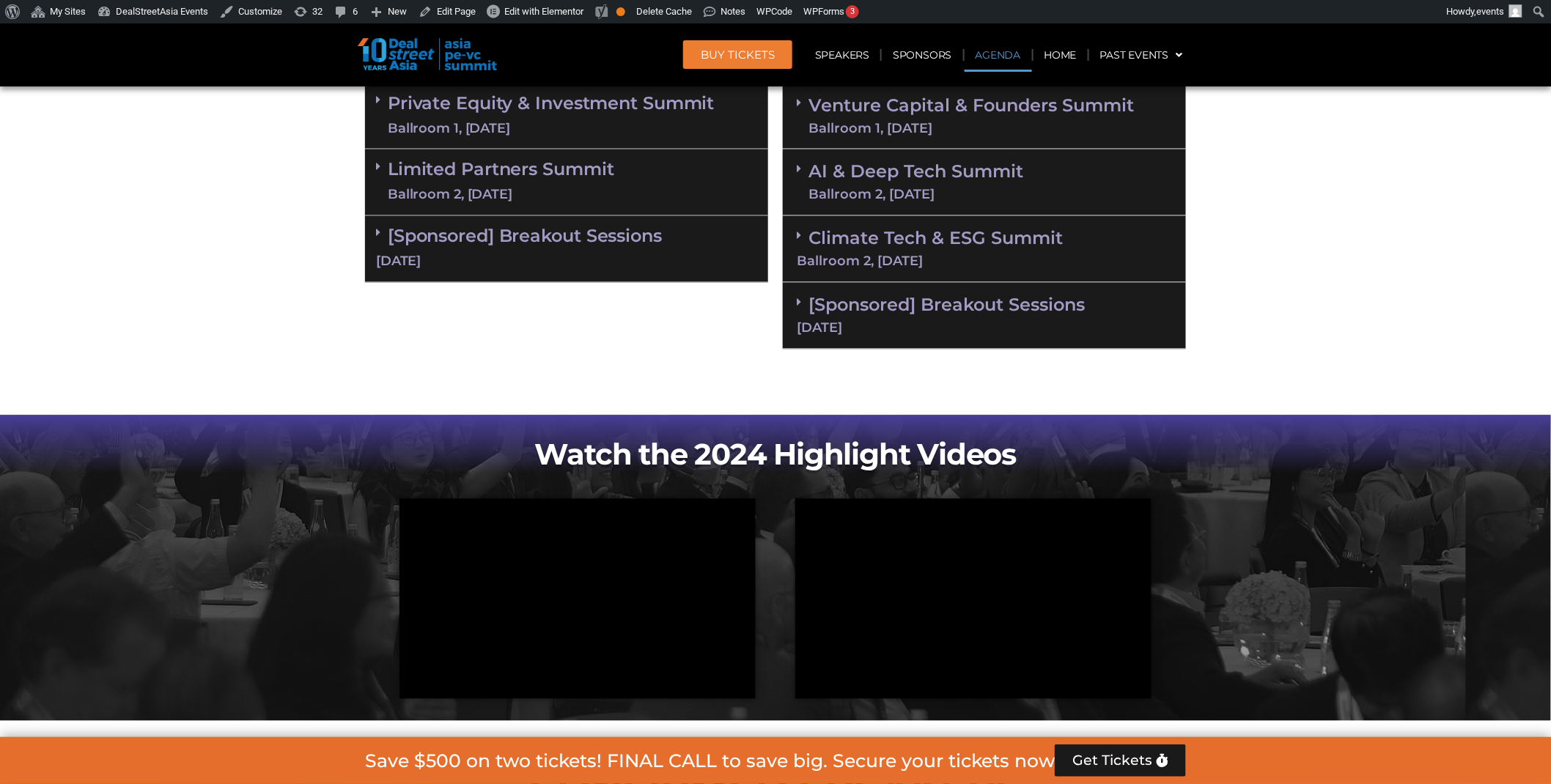
click at [912, 303] on link "[Sponsored] Breakout Sessions 11 Sept" at bounding box center [985, 314] width 375 height 40
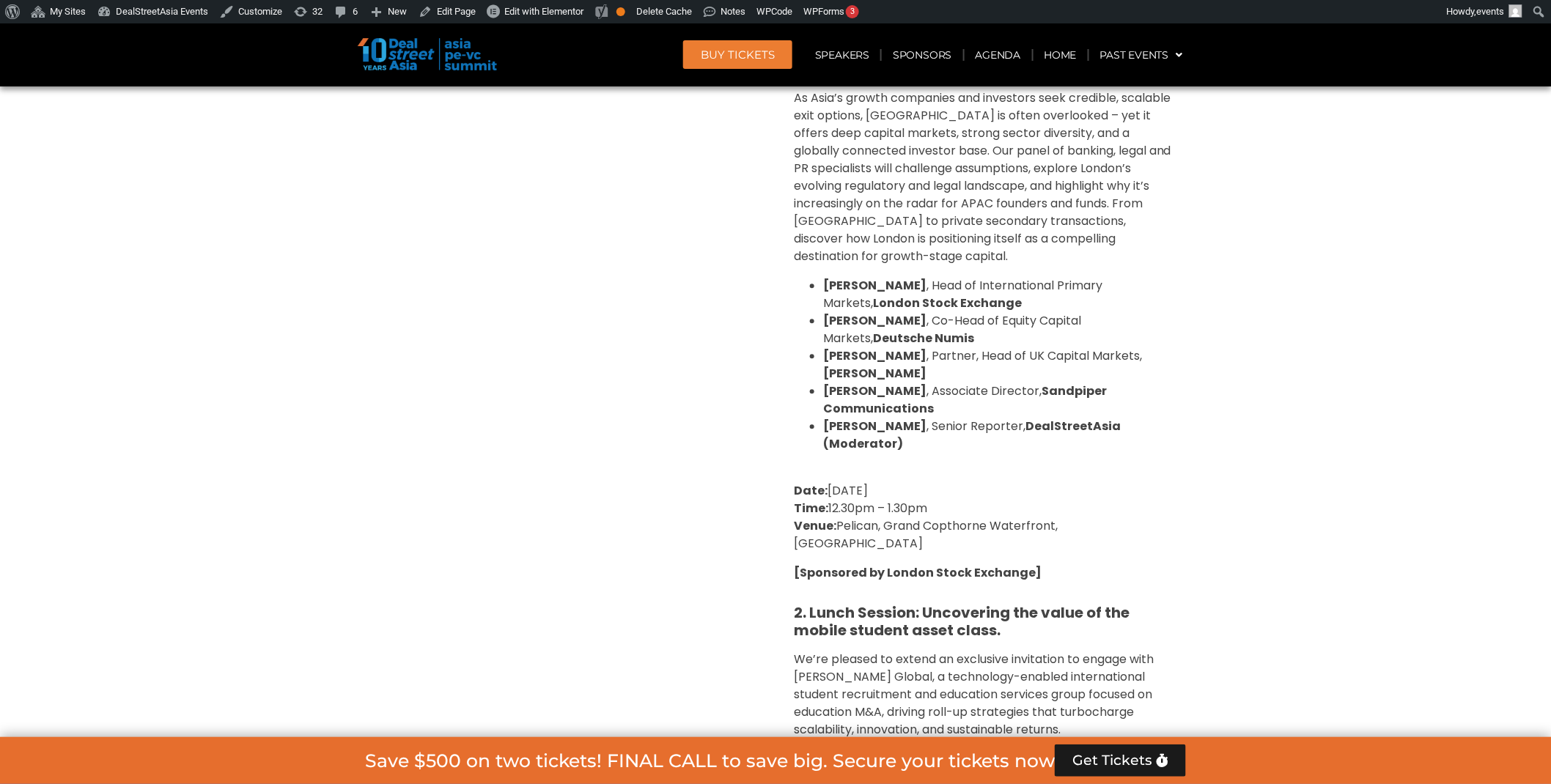
scroll to position [1478, 0]
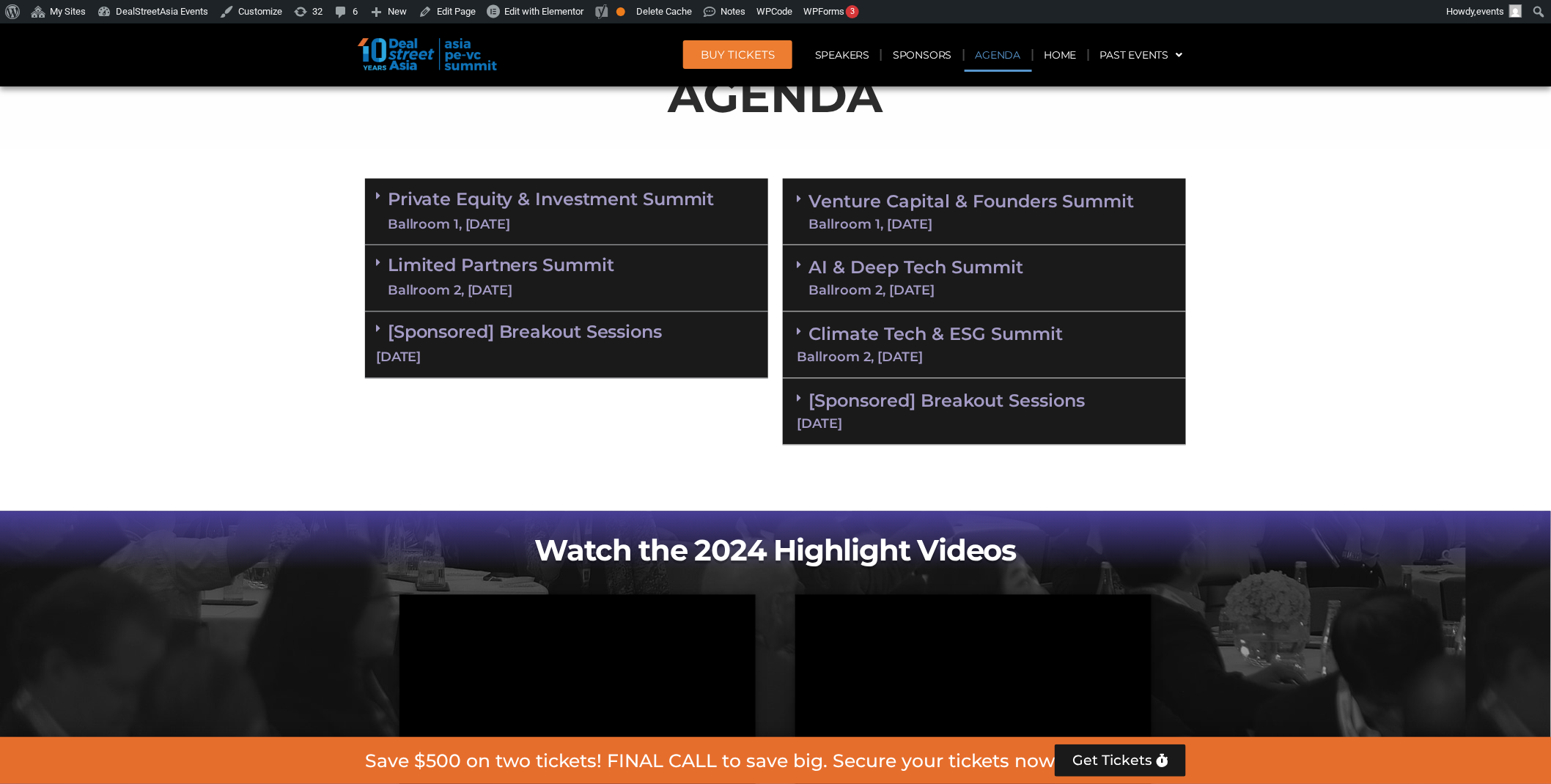
scroll to position [979, 0]
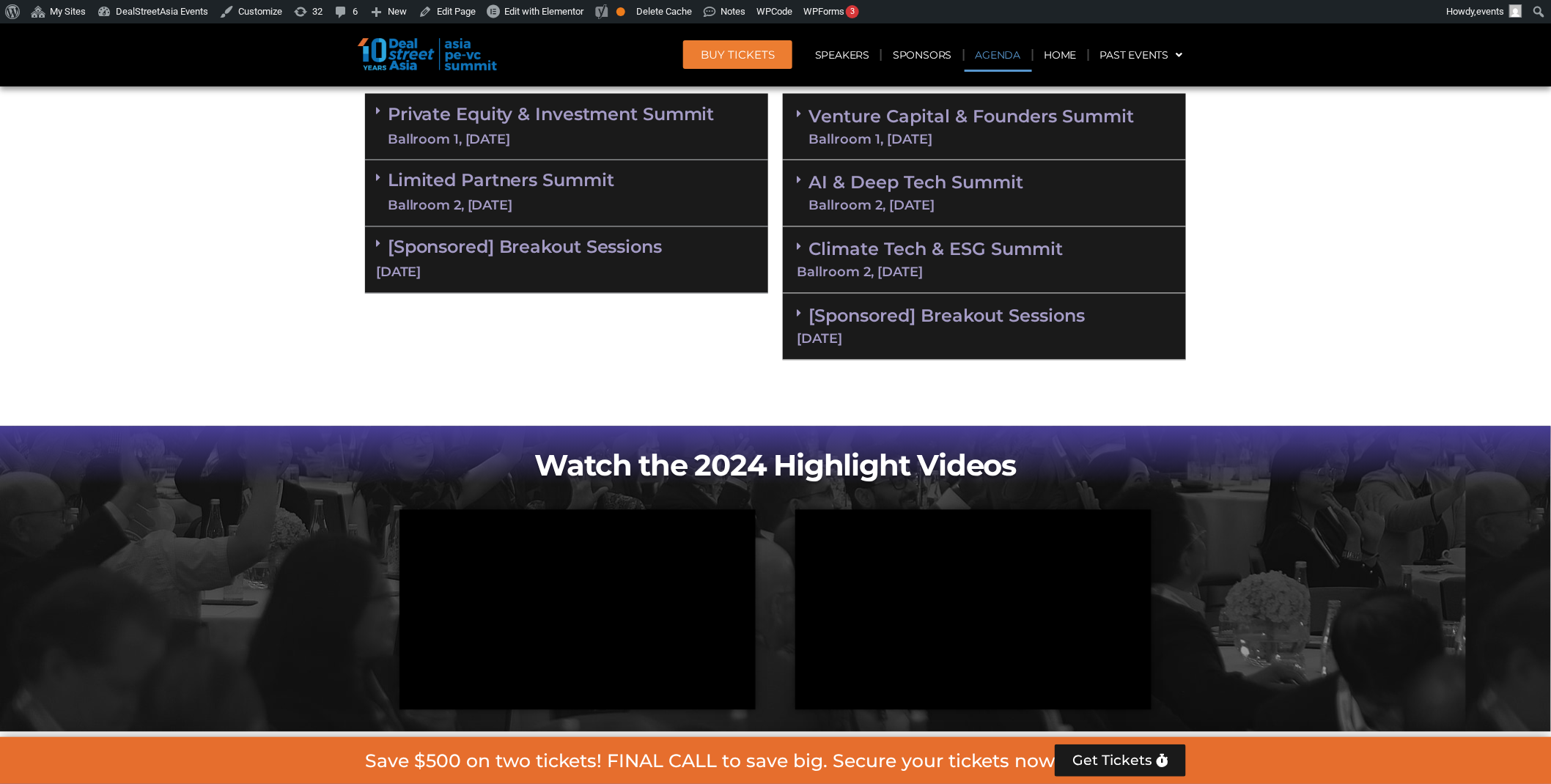
click at [814, 302] on div "[Sponsored] Breakout Sessions [DATE]" at bounding box center [984, 327] width 403 height 66
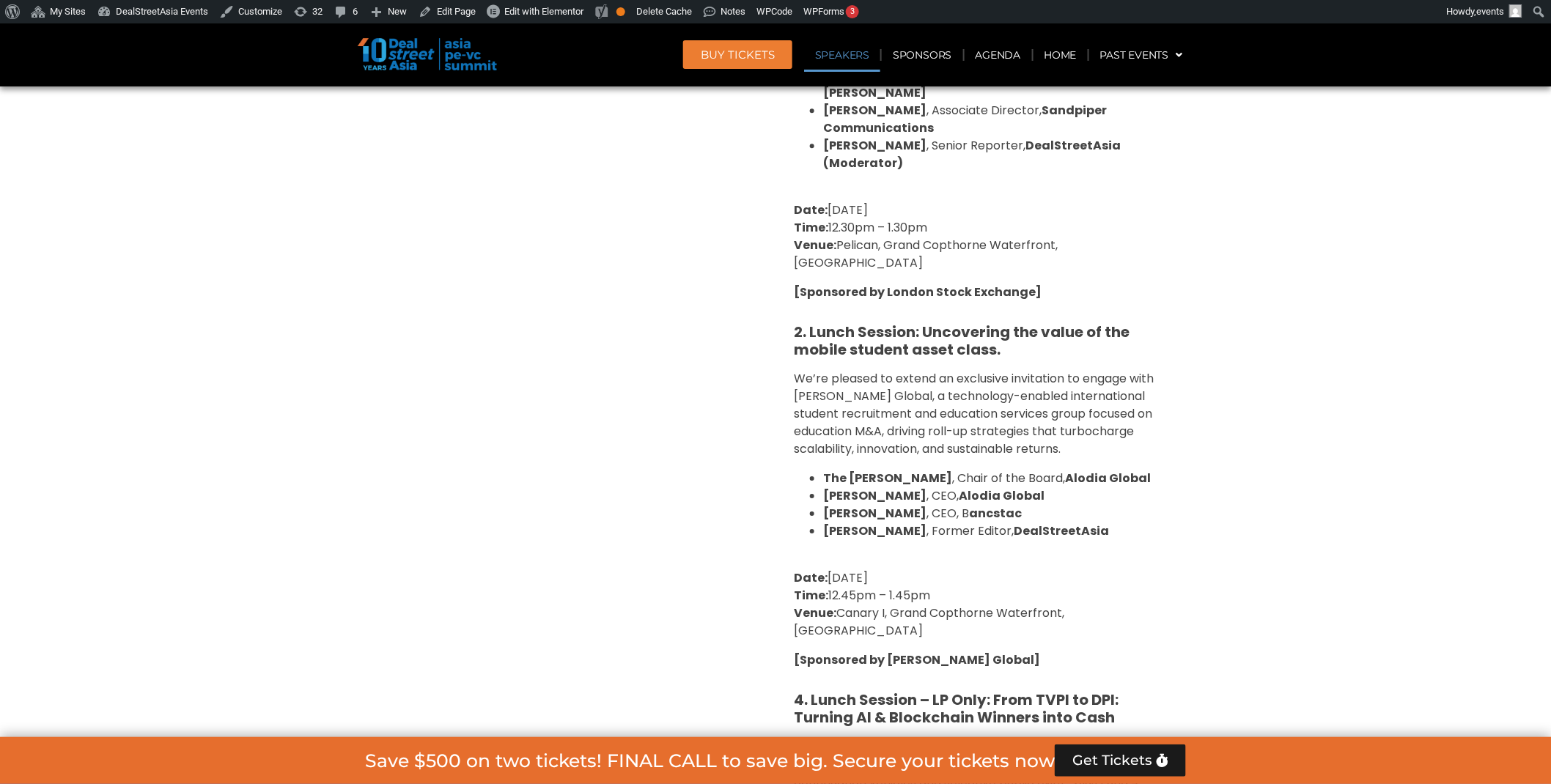
scroll to position [1272, 0]
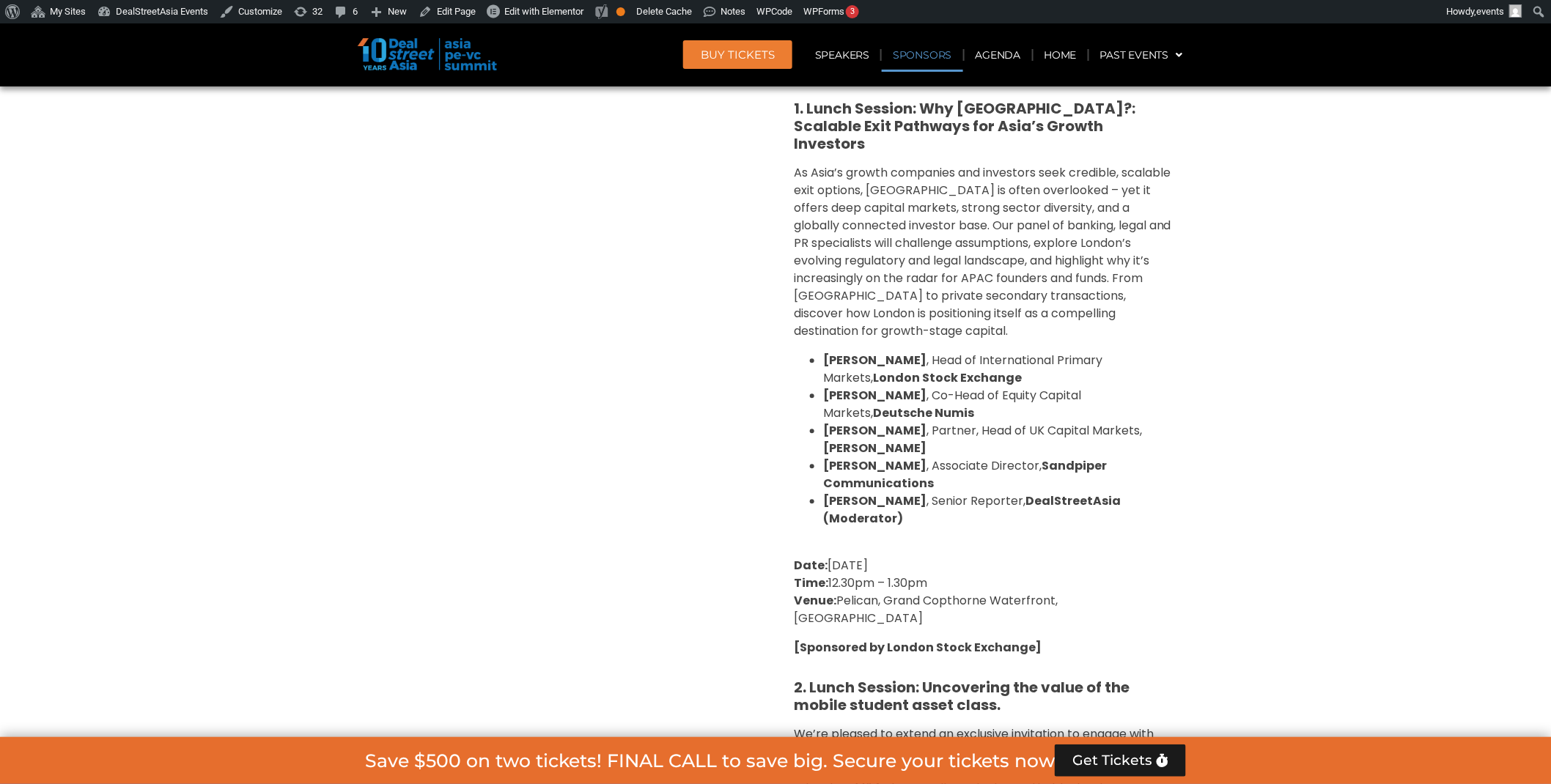
click at [903, 55] on link "Sponsors" at bounding box center [922, 55] width 81 height 34
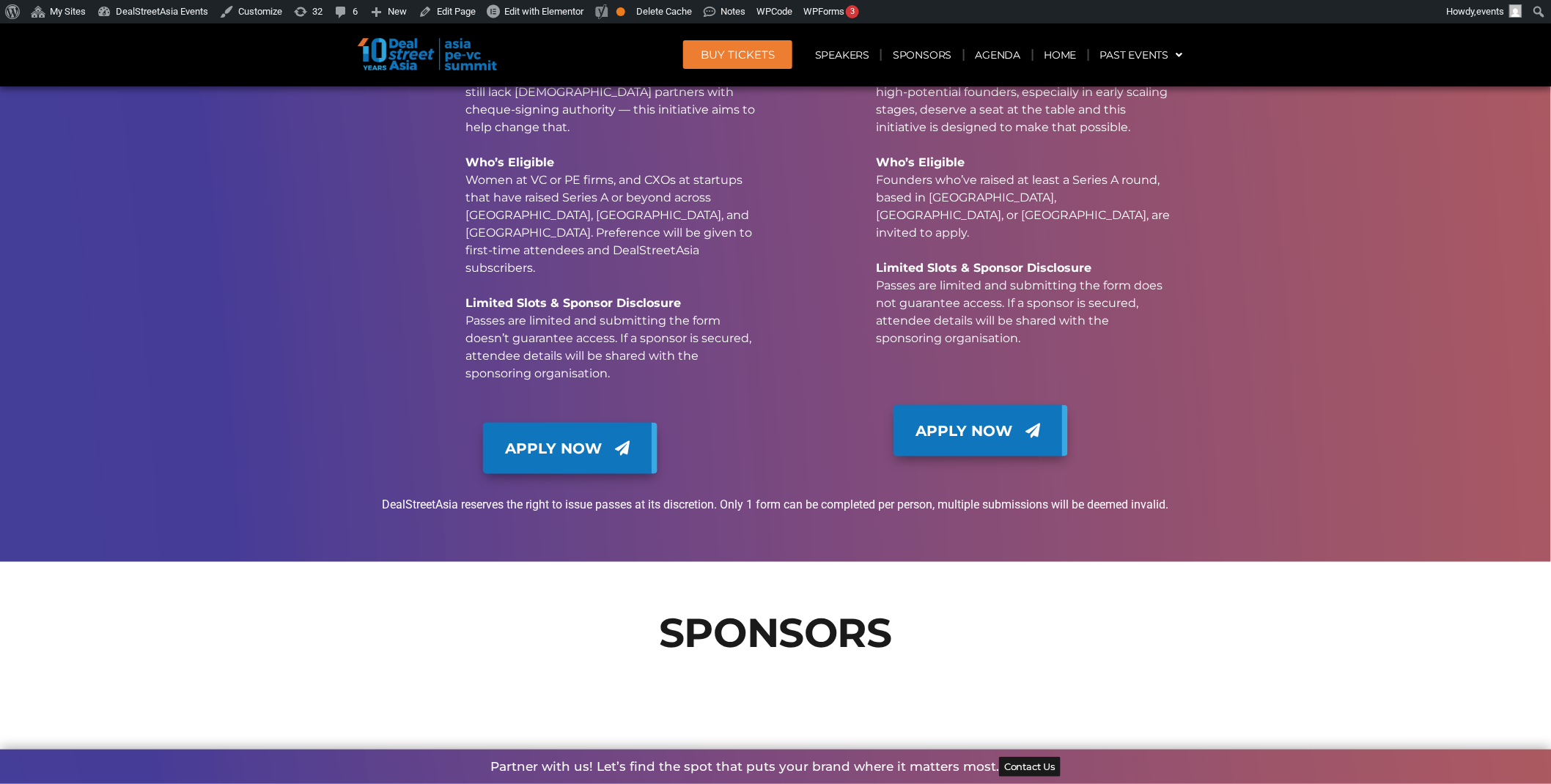
scroll to position [17122, 0]
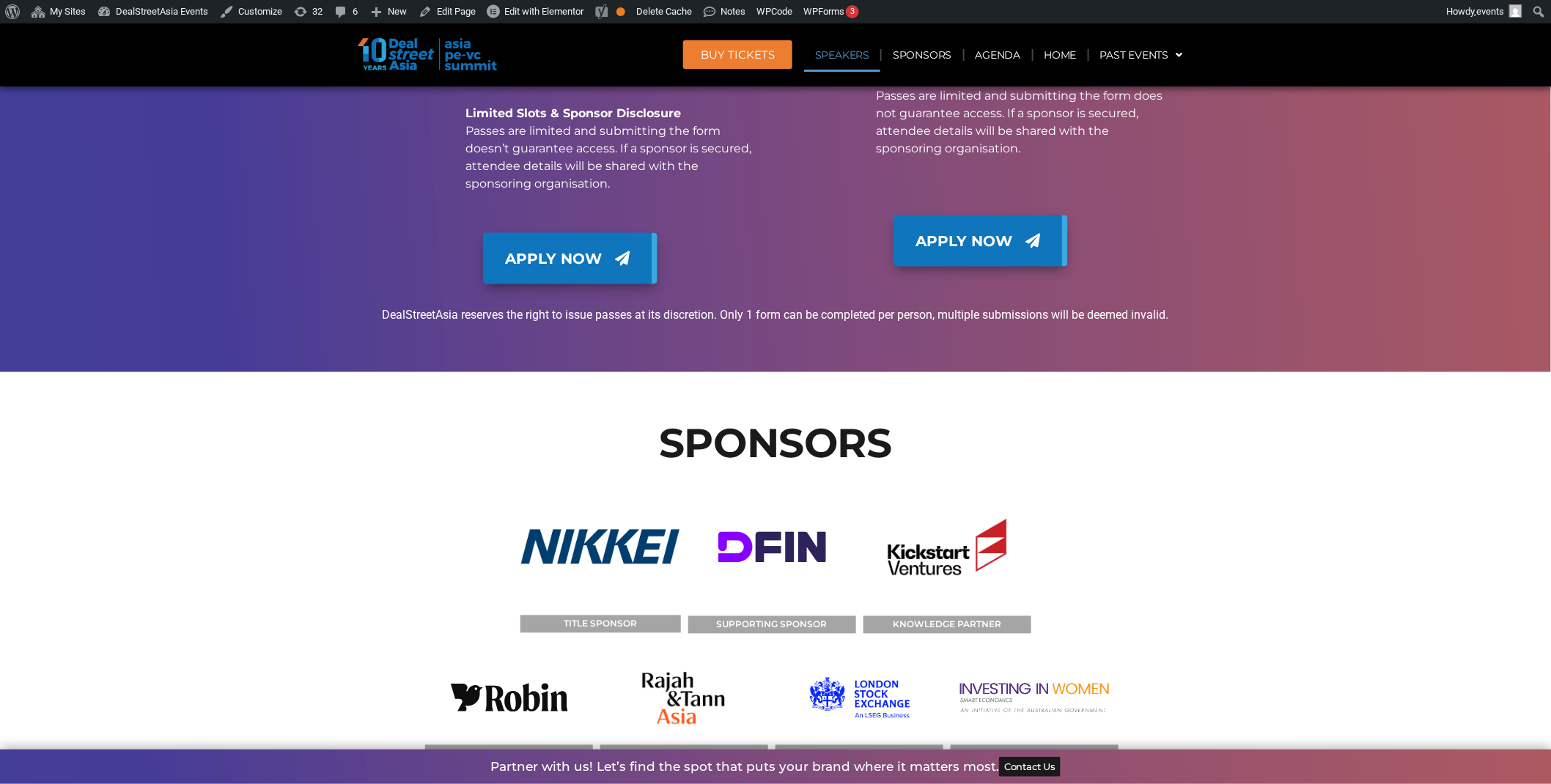
click at [848, 56] on link "Speakers" at bounding box center [841, 55] width 76 height 34
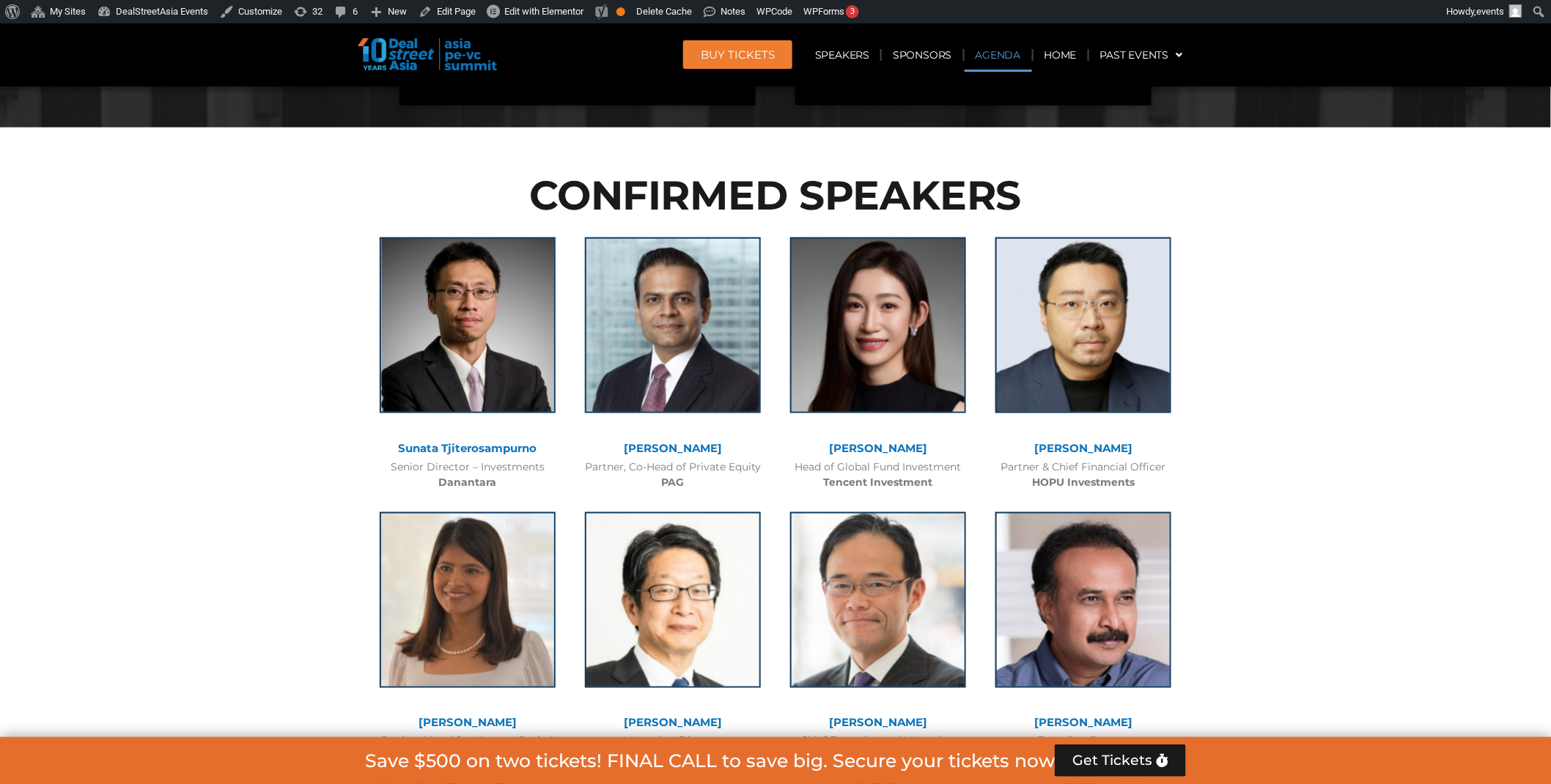
click at [1016, 63] on link "Agenda" at bounding box center [998, 55] width 67 height 34
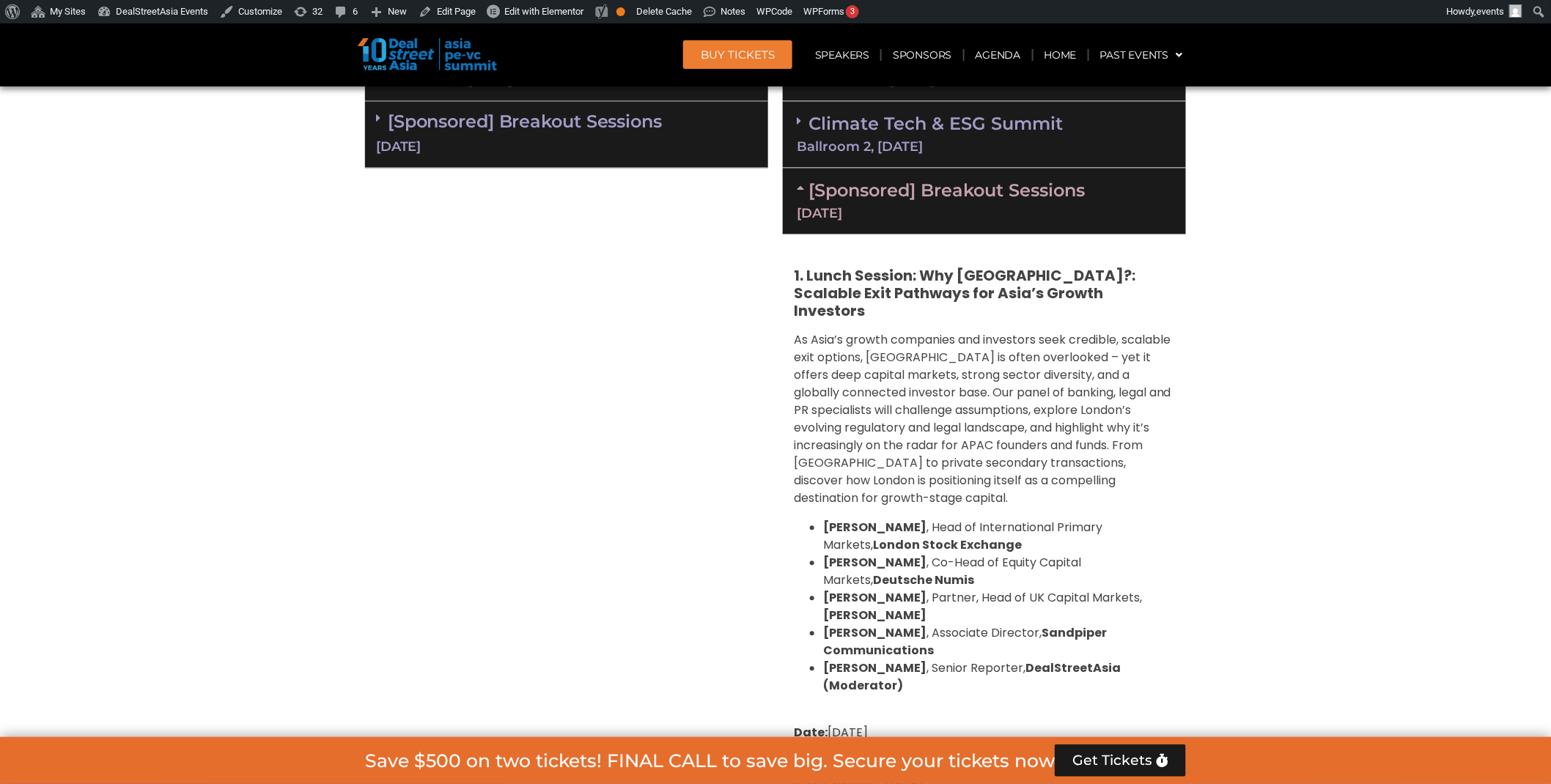
scroll to position [1332, 0]
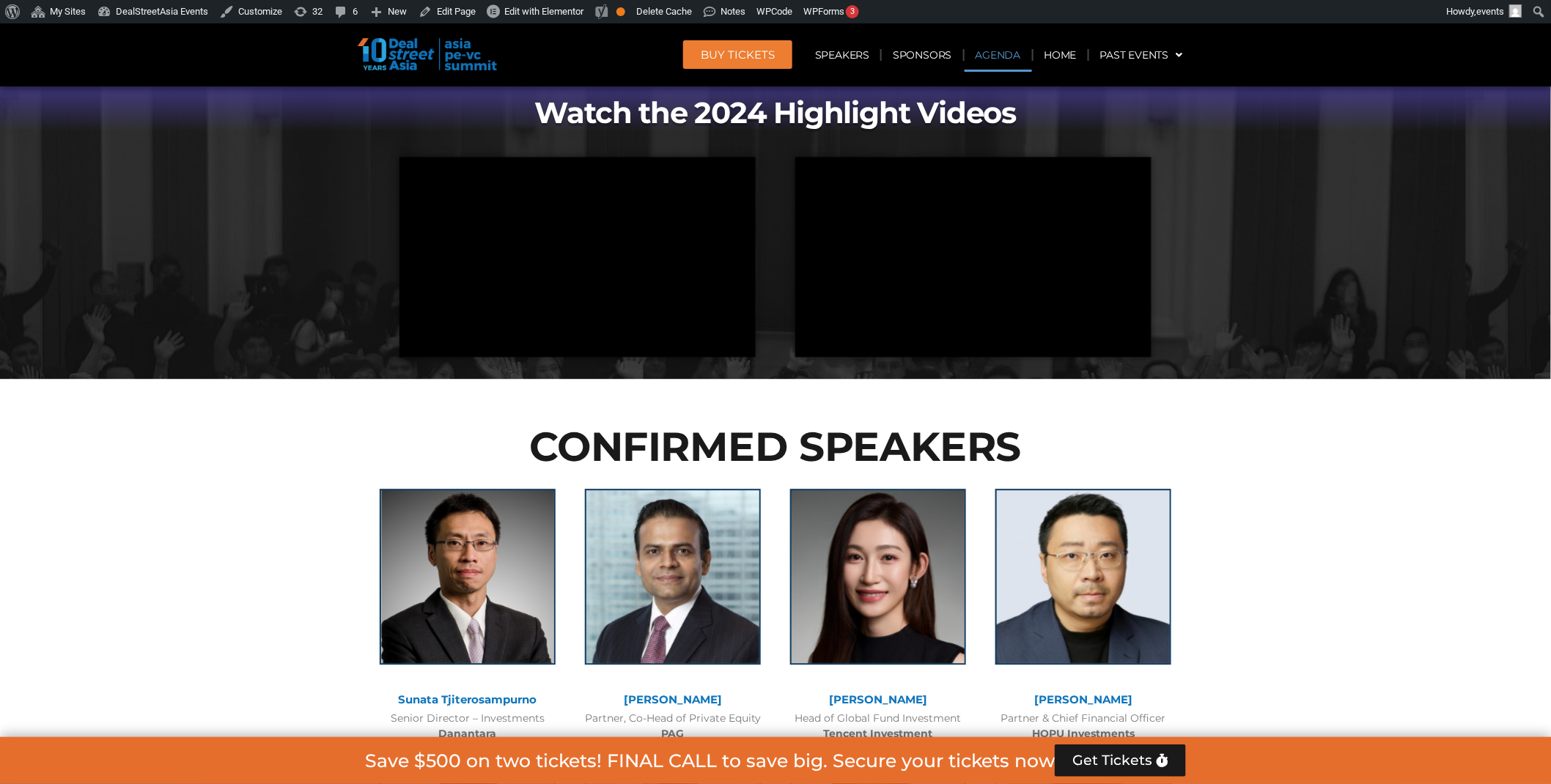
scroll to position [852, 0]
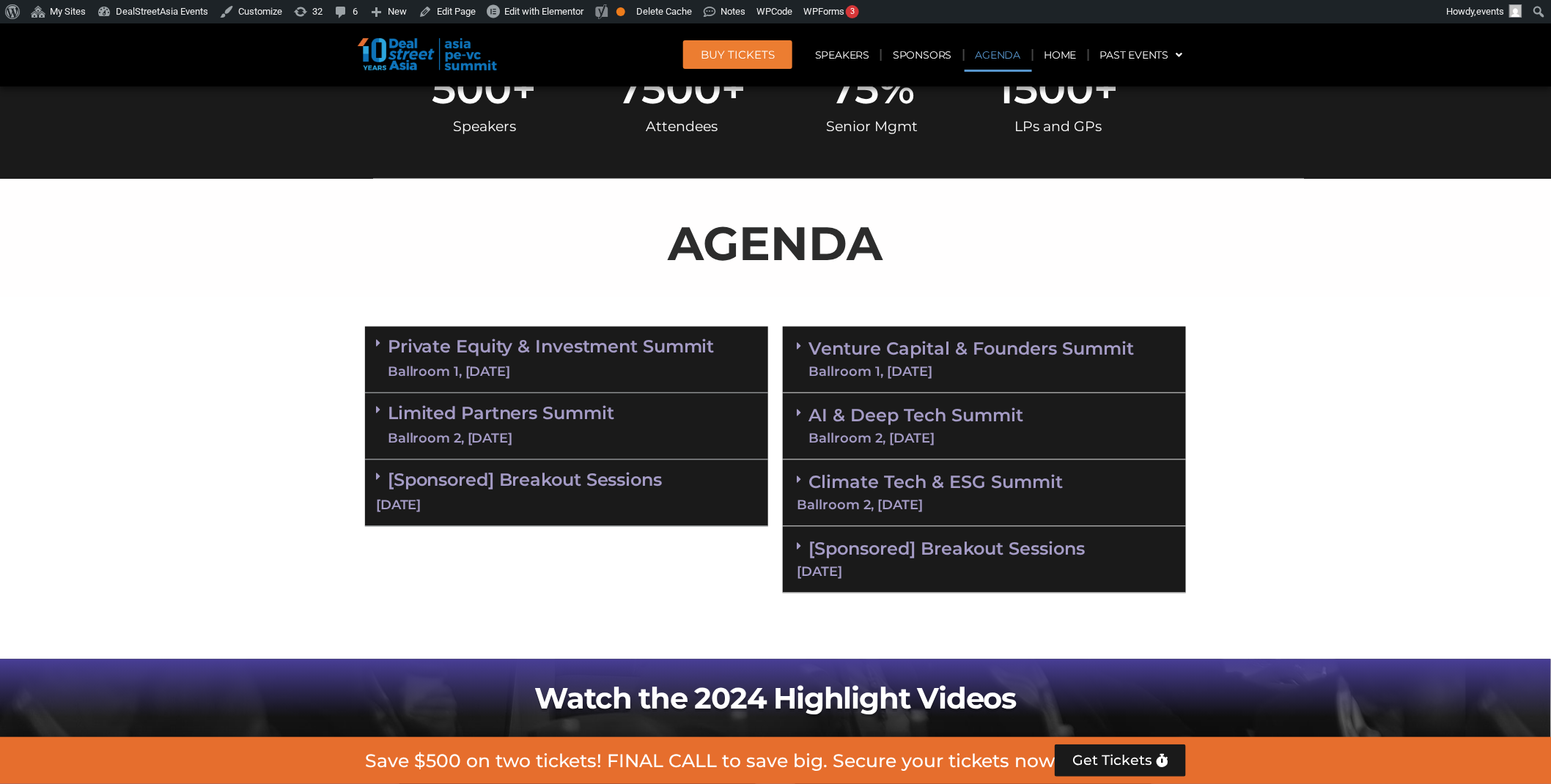
click at [959, 552] on link "[Sponsored] Breakout Sessions 11 Sept" at bounding box center [985, 559] width 375 height 40
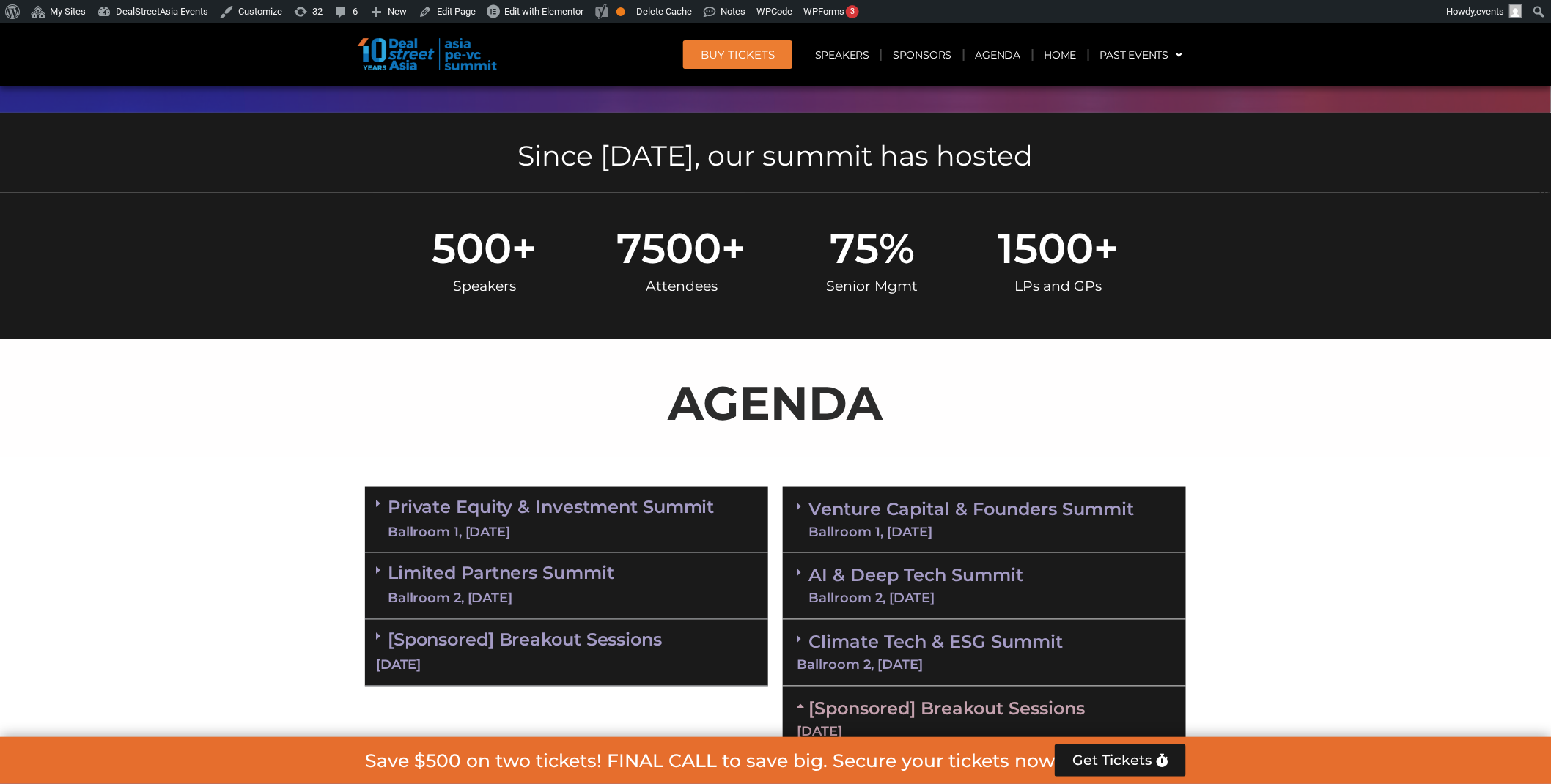
scroll to position [977, 0]
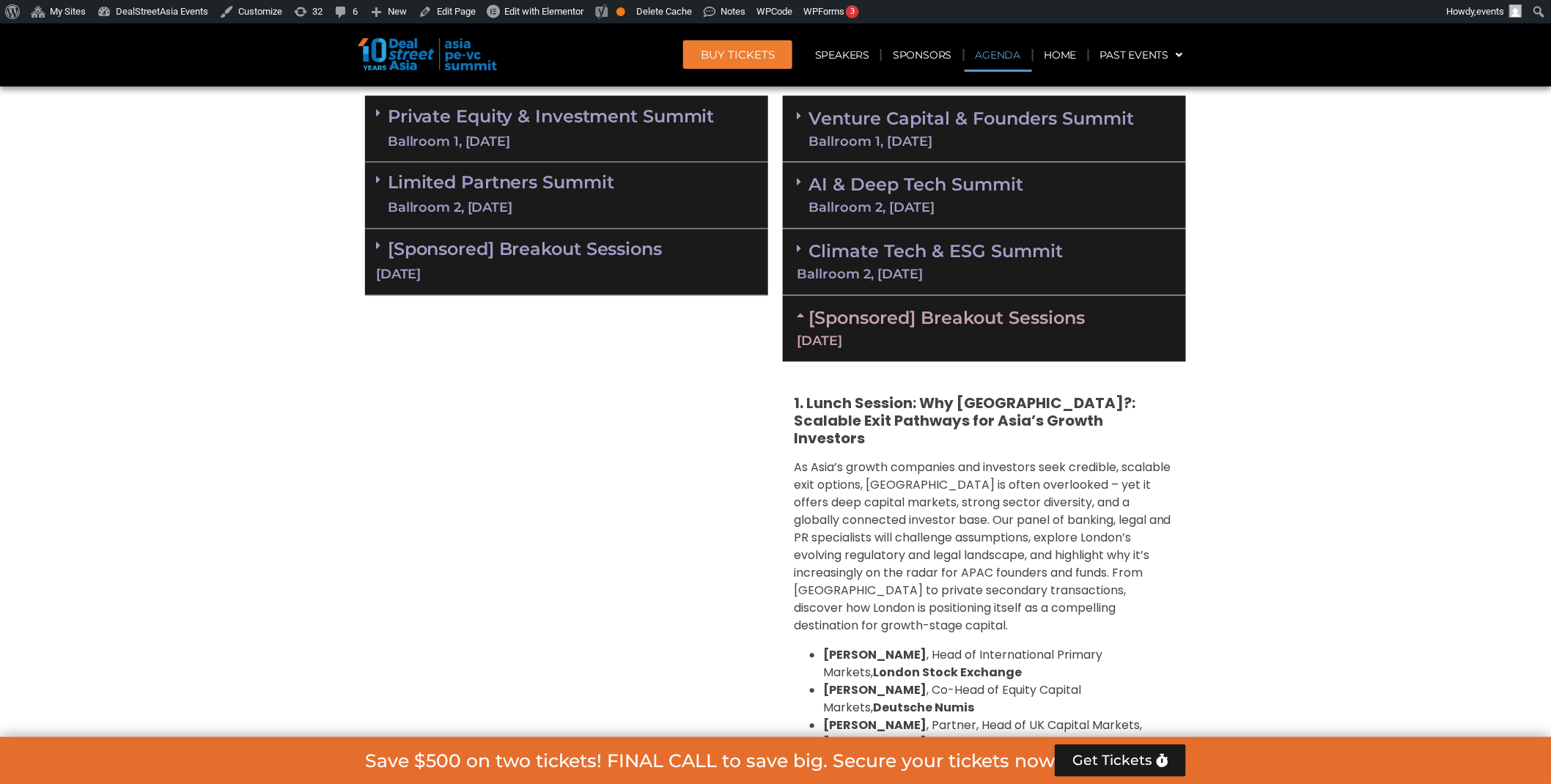
click at [948, 326] on link "[Sponsored] Breakout Sessions 11 Sept" at bounding box center [985, 327] width 375 height 40
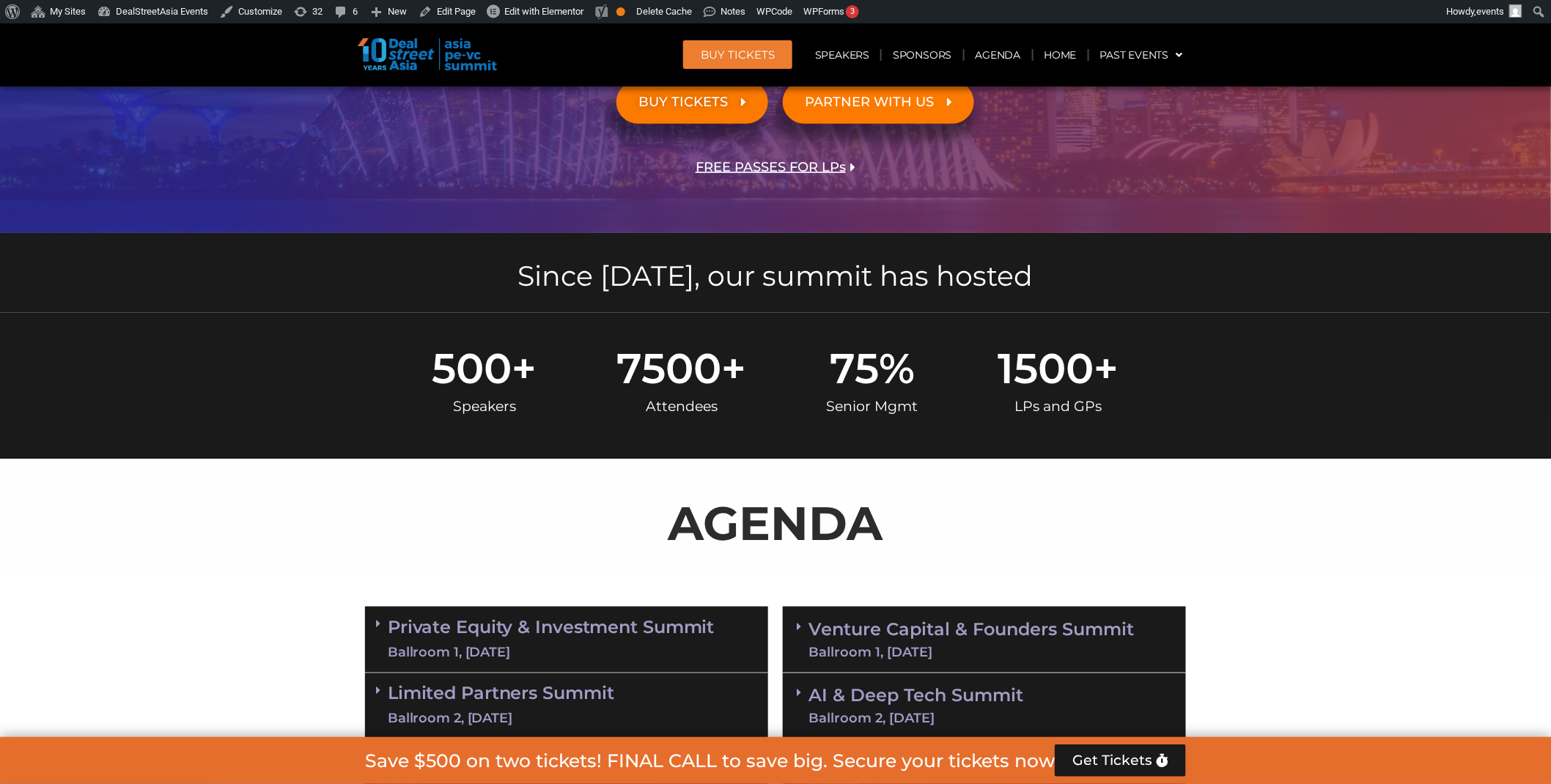
scroll to position [5105, 0]
